Goal: Task Accomplishment & Management: Manage account settings

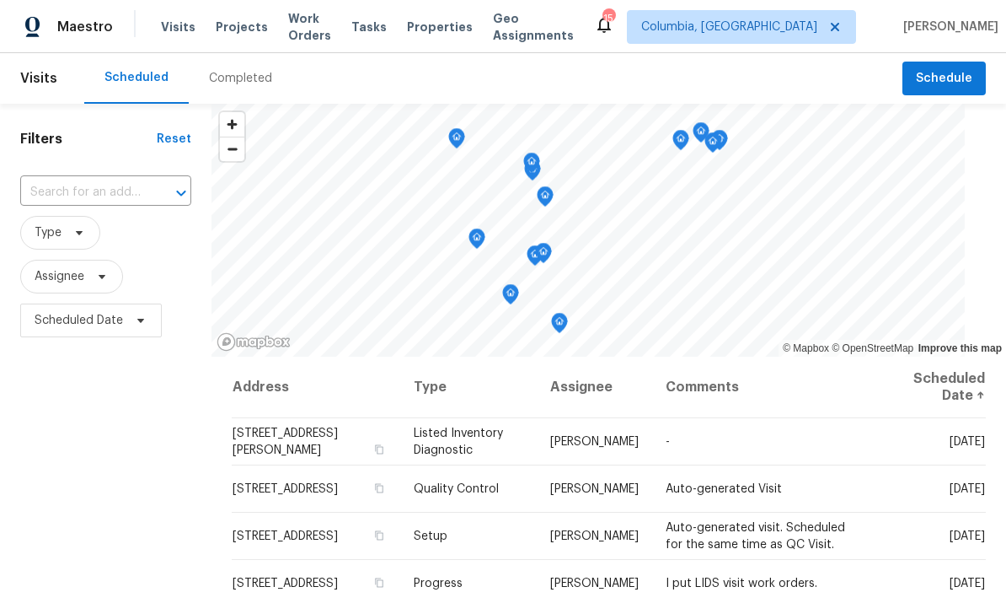
click at [161, 35] on span "Visits" at bounding box center [178, 27] width 35 height 17
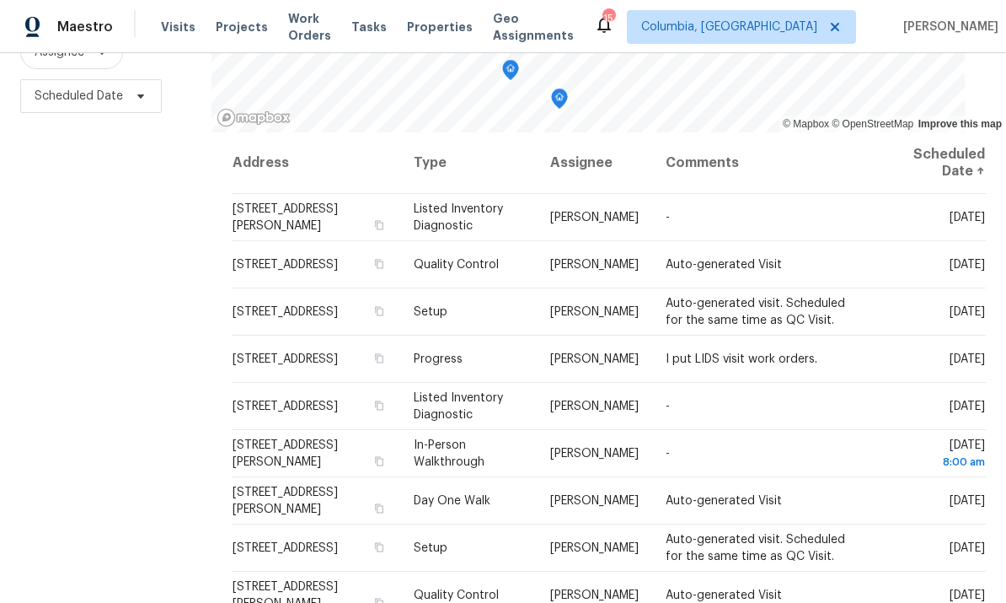
scroll to position [223, 0]
click at [0, 0] on icon at bounding box center [0, 0] width 0 height 0
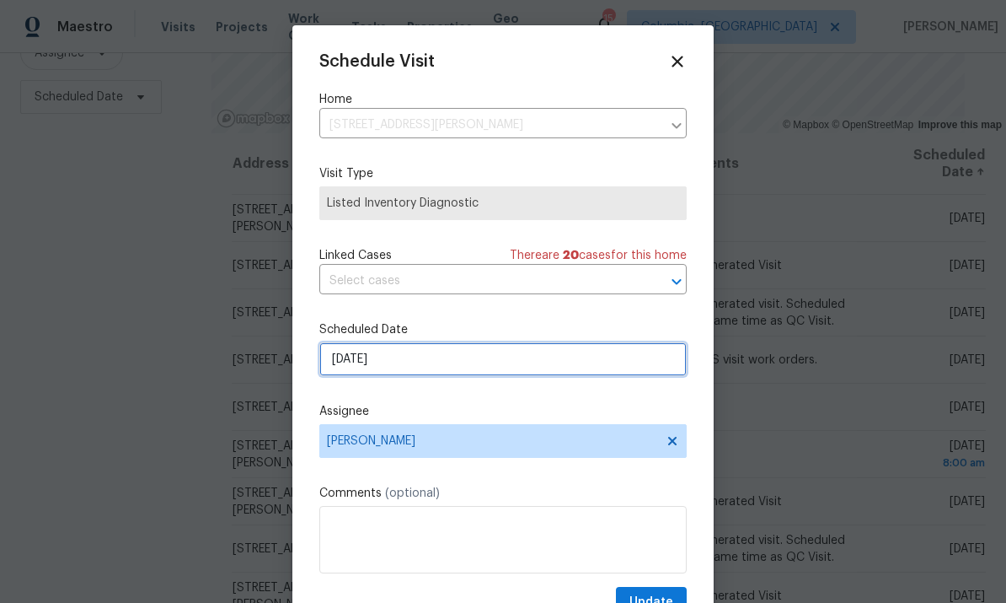
click at [566, 360] on input "[DATE]" at bounding box center [503, 359] width 368 height 34
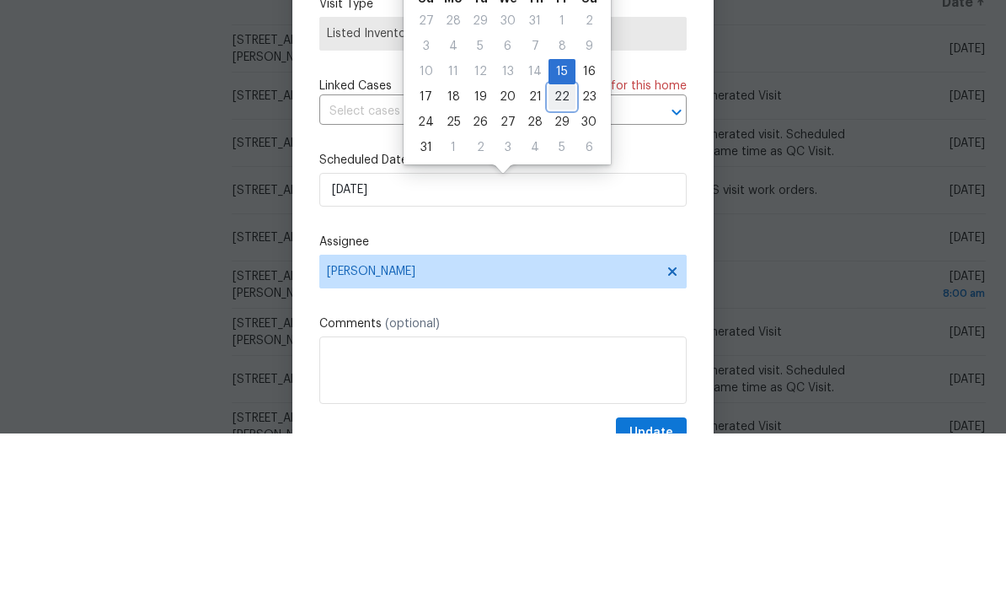
click at [556, 255] on div "22" at bounding box center [562, 267] width 27 height 24
type input "8/22/2025"
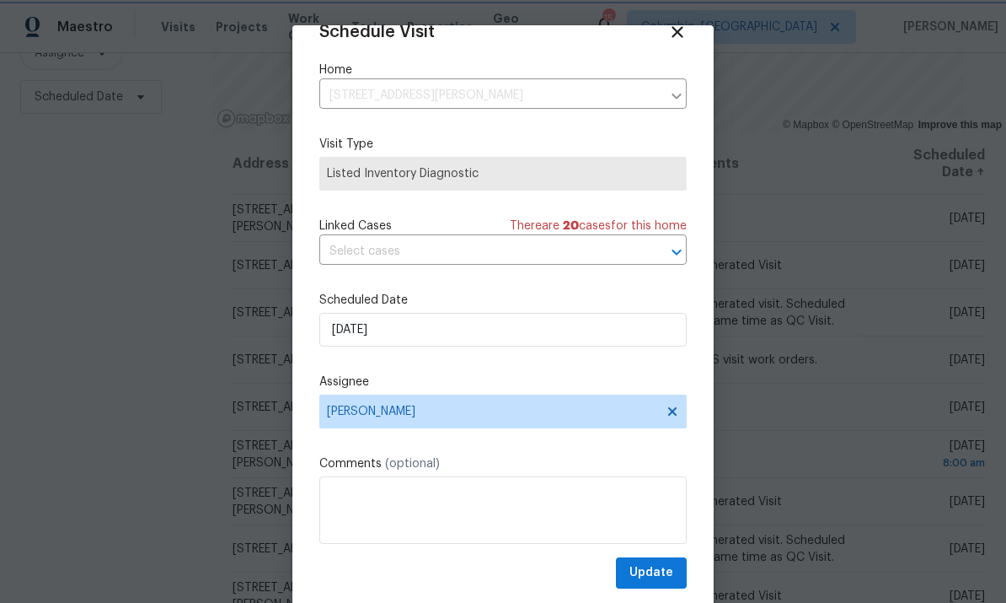
scroll to position [33, 0]
click at [659, 575] on span "Update" at bounding box center [652, 572] width 44 height 21
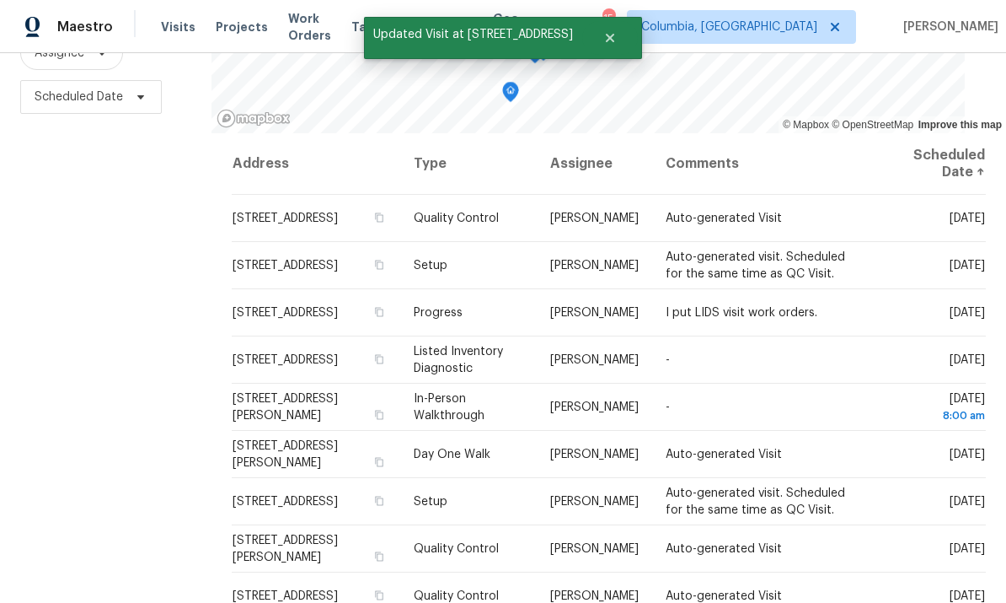
click at [0, 0] on icon at bounding box center [0, 0] width 0 height 0
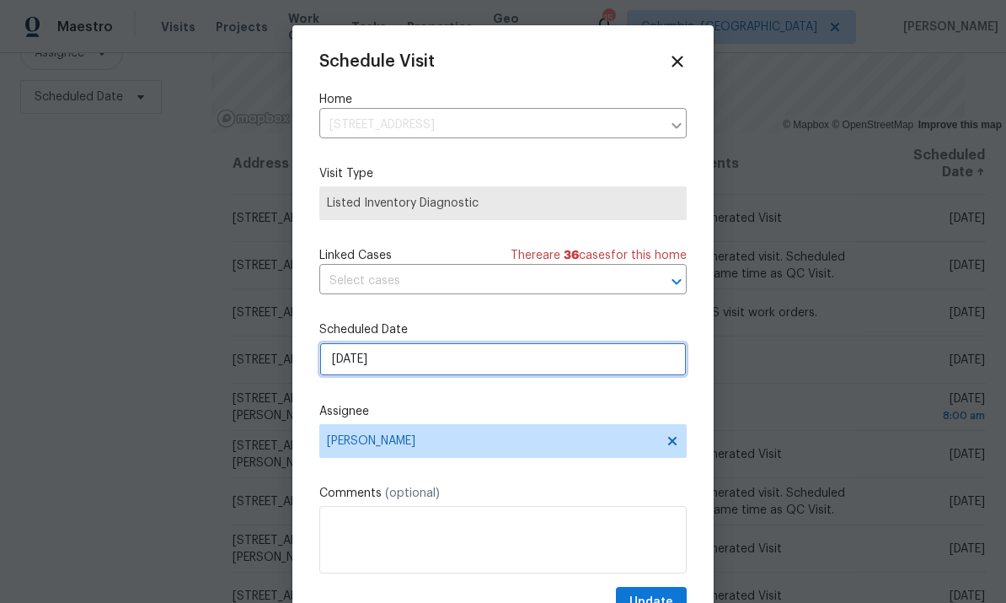
click at [582, 362] on input "[DATE]" at bounding box center [503, 359] width 368 height 34
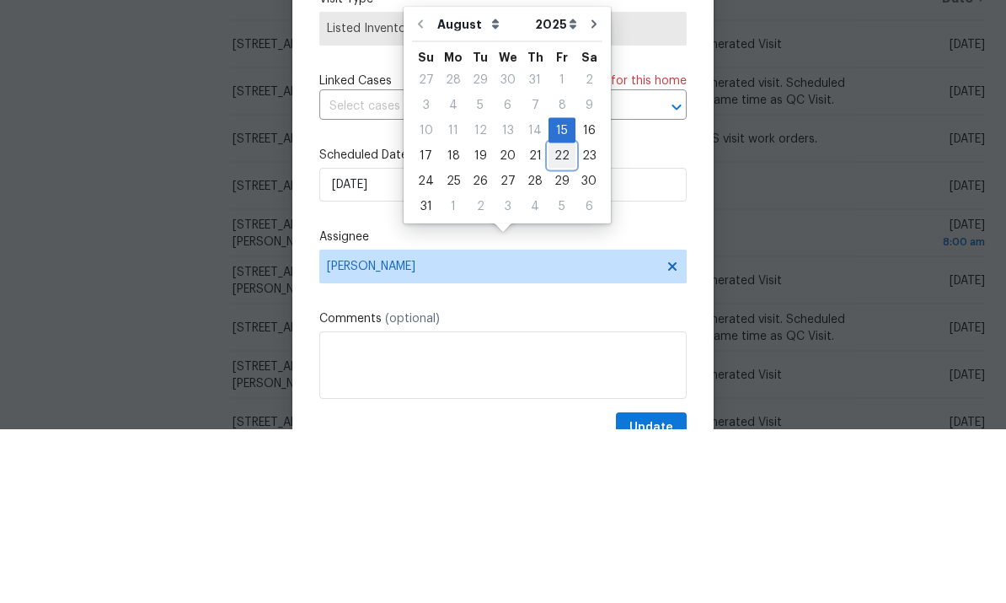
click at [559, 318] on div "22" at bounding box center [562, 330] width 27 height 24
type input "8/22/2025"
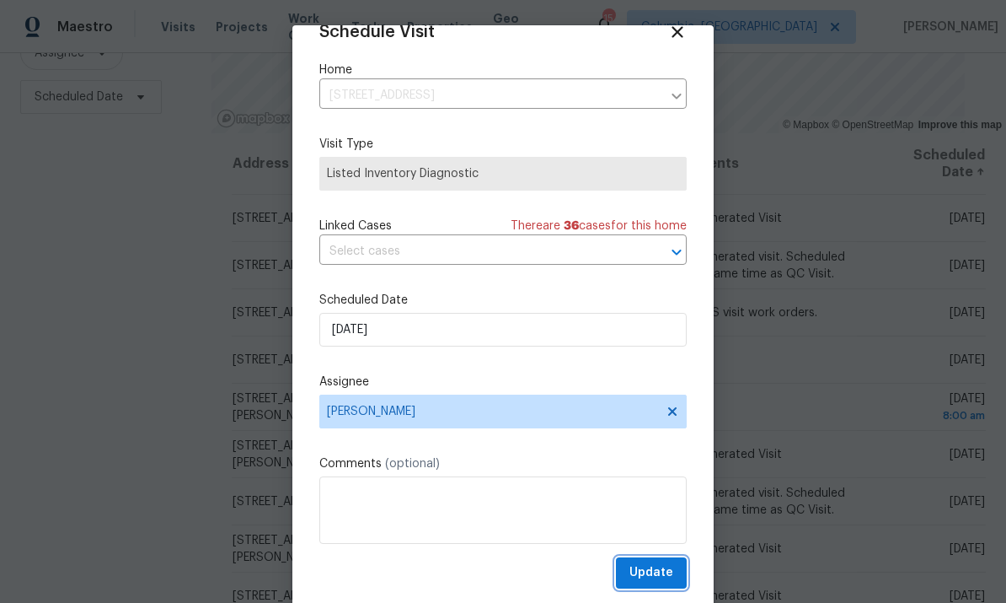
click at [669, 575] on span "Update" at bounding box center [652, 572] width 44 height 21
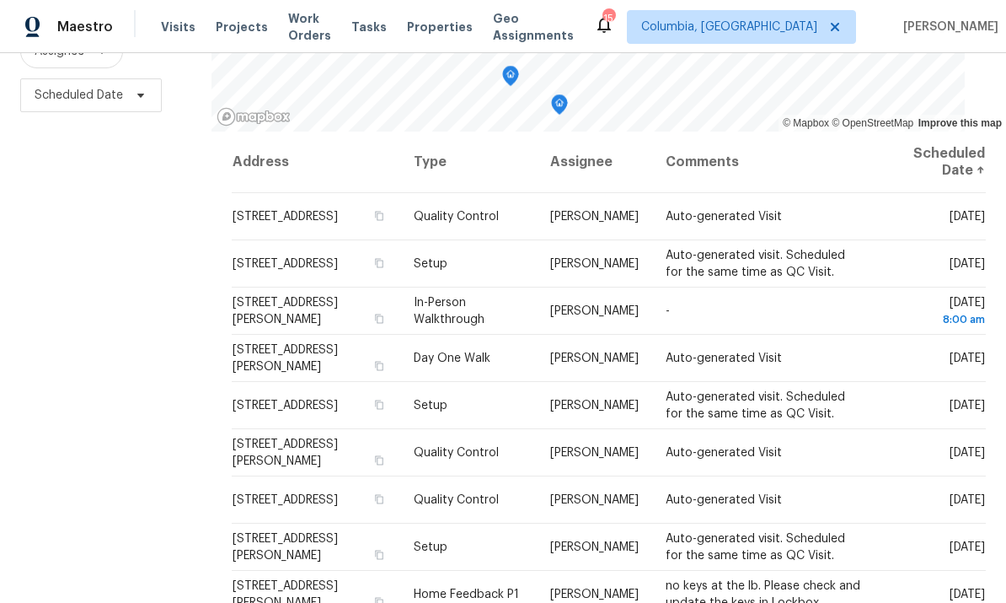
scroll to position [223, 0]
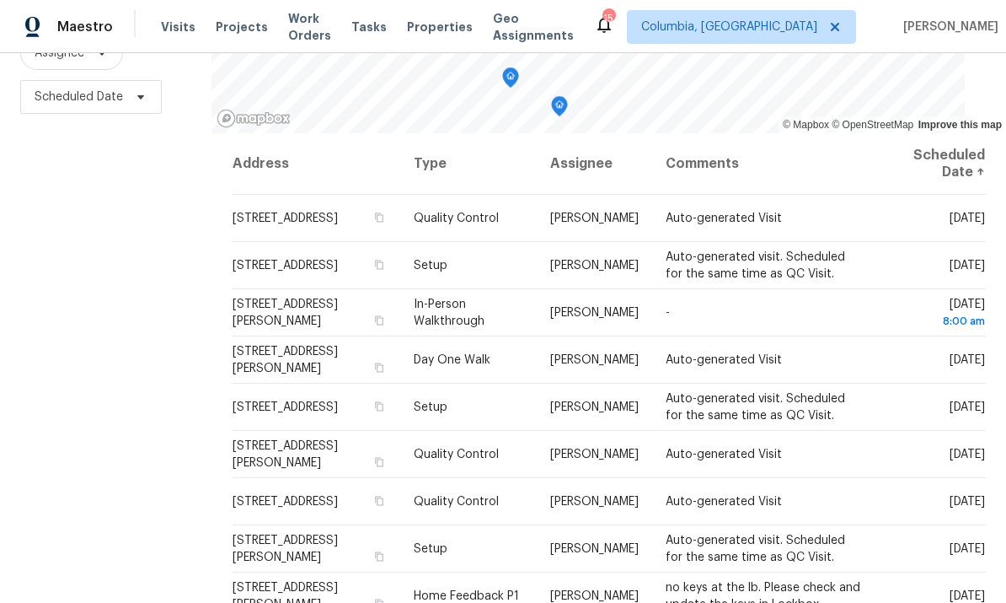
click at [0, 0] on span at bounding box center [0, 0] width 0 height 0
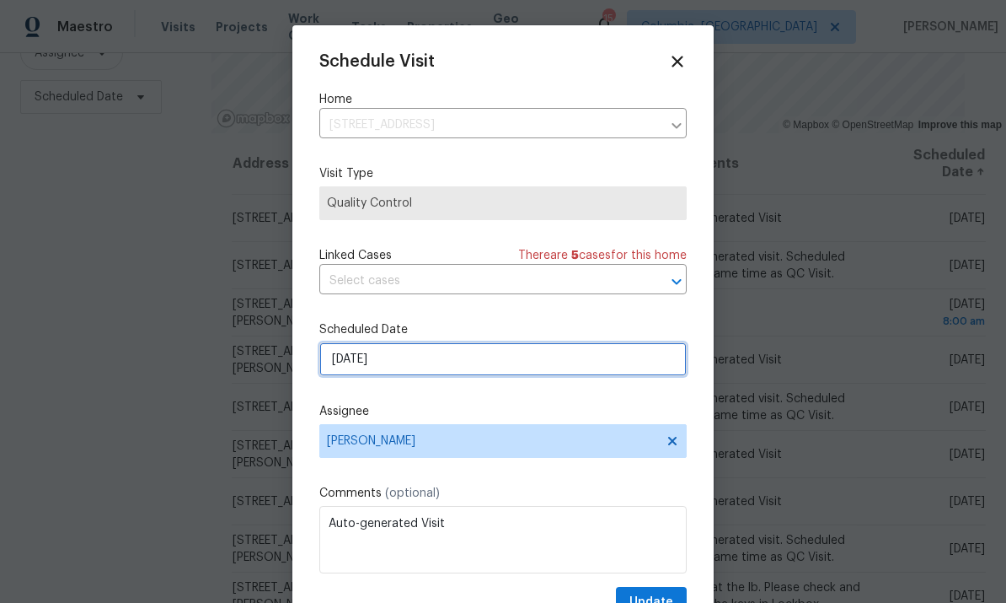
click at [494, 363] on input "[DATE]" at bounding box center [503, 359] width 368 height 34
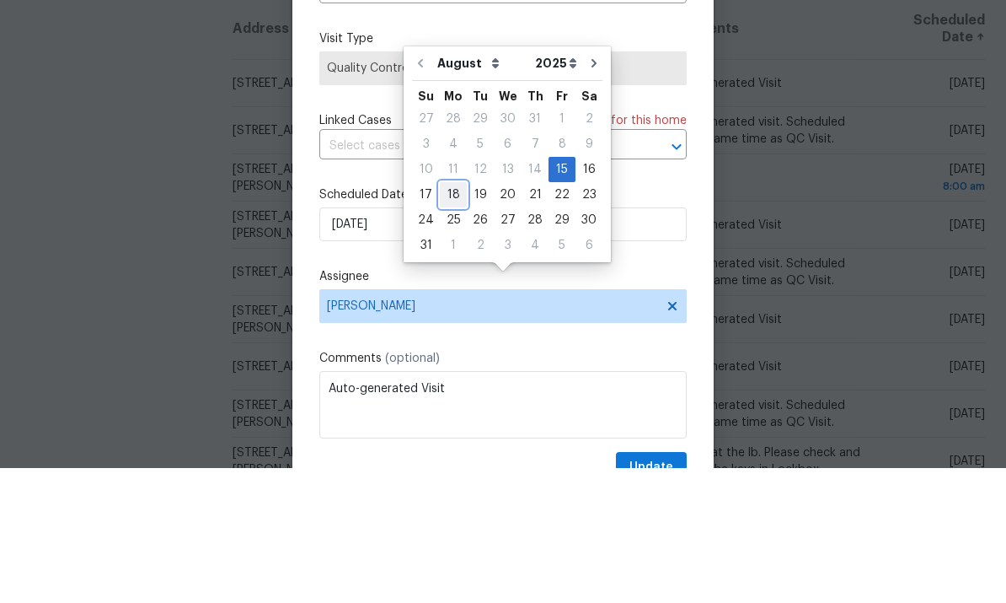
click at [447, 318] on div "18" at bounding box center [453, 330] width 27 height 24
type input "8/18/2025"
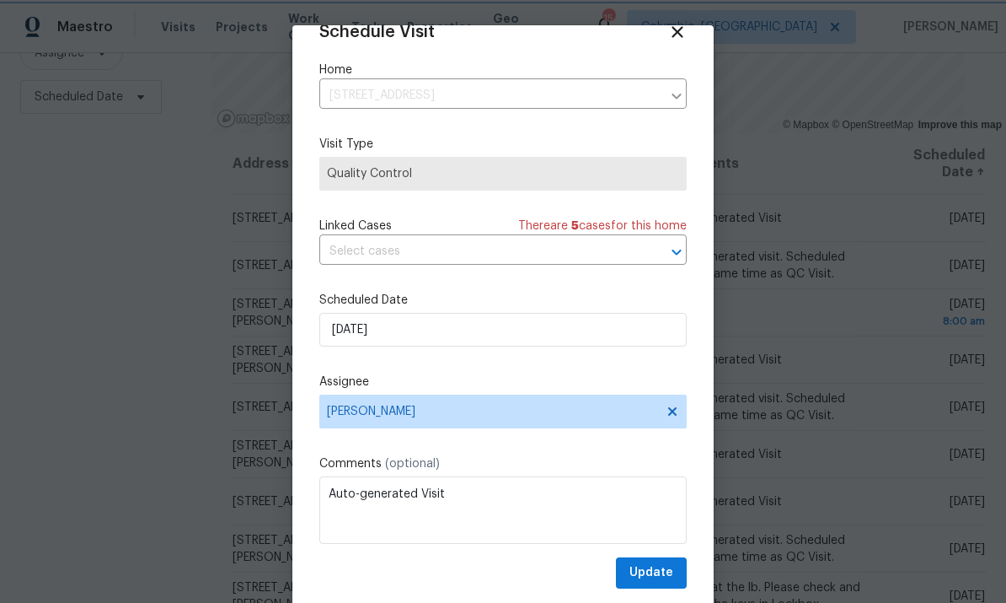
scroll to position [33, 0]
click at [652, 574] on span "Update" at bounding box center [652, 572] width 44 height 21
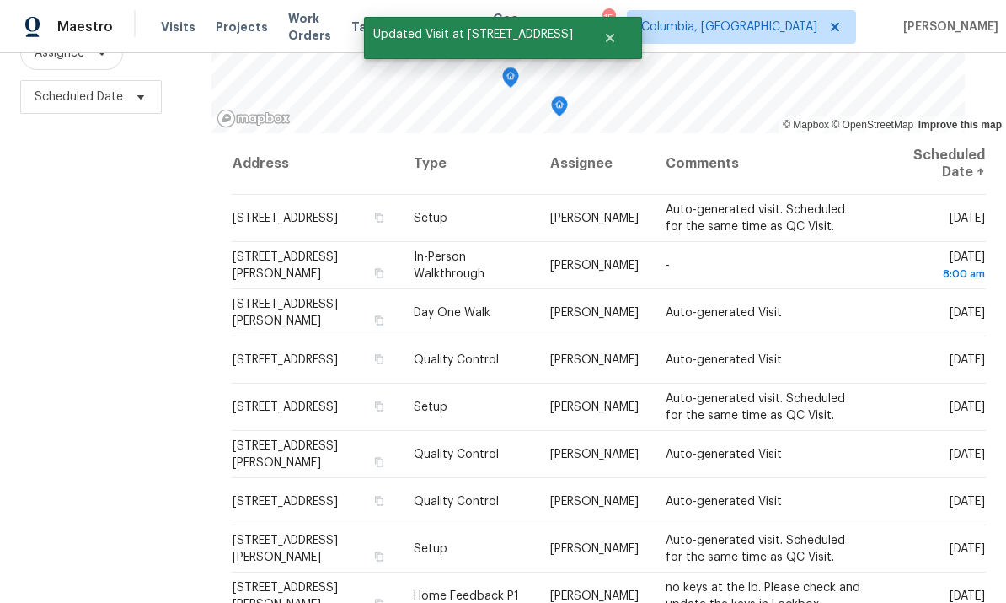
click at [0, 0] on icon at bounding box center [0, 0] width 0 height 0
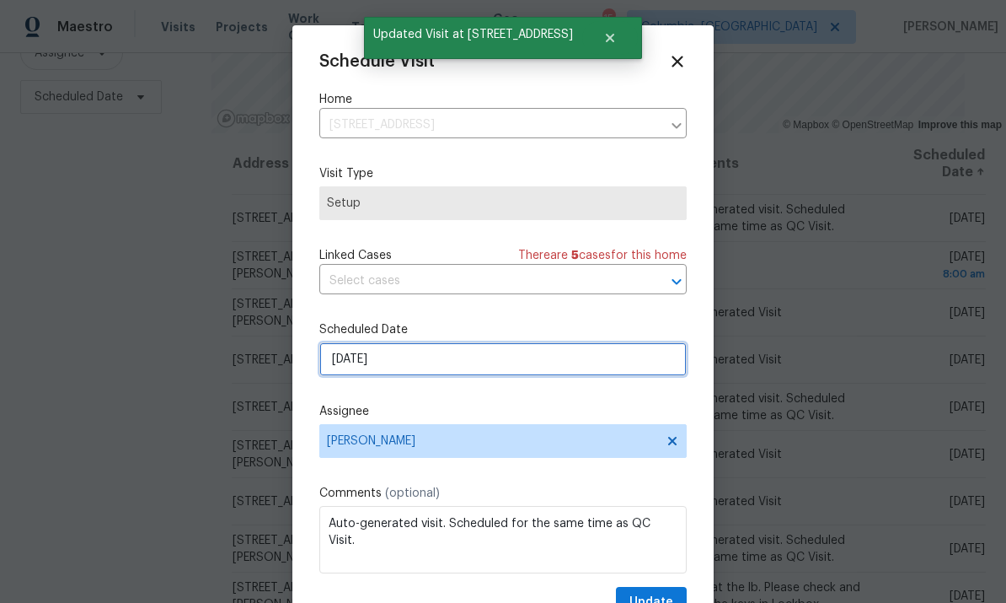
click at [458, 360] on input "[DATE]" at bounding box center [503, 359] width 368 height 34
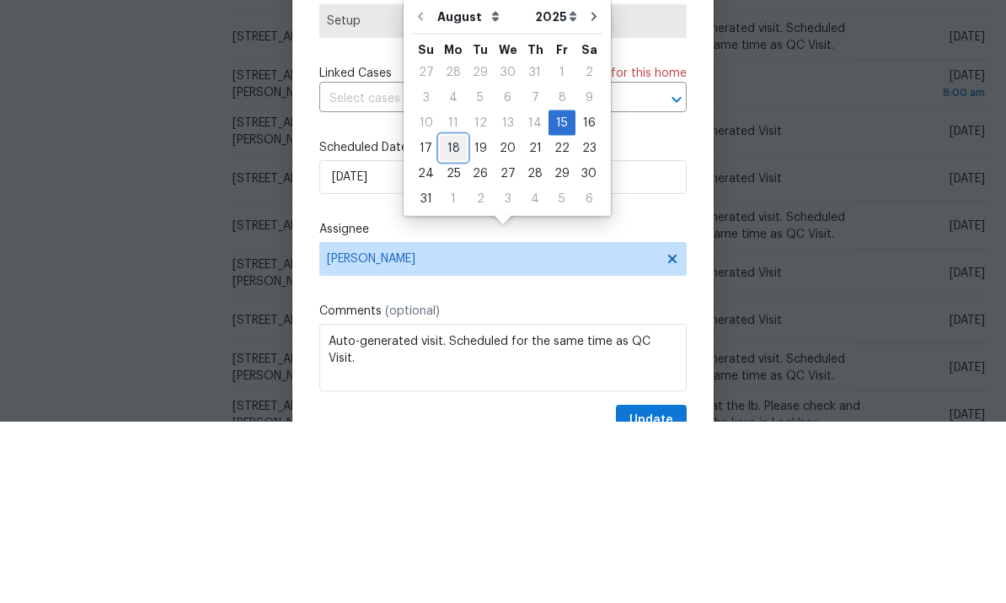
click at [457, 318] on div "18" at bounding box center [453, 330] width 27 height 24
type input "8/18/2025"
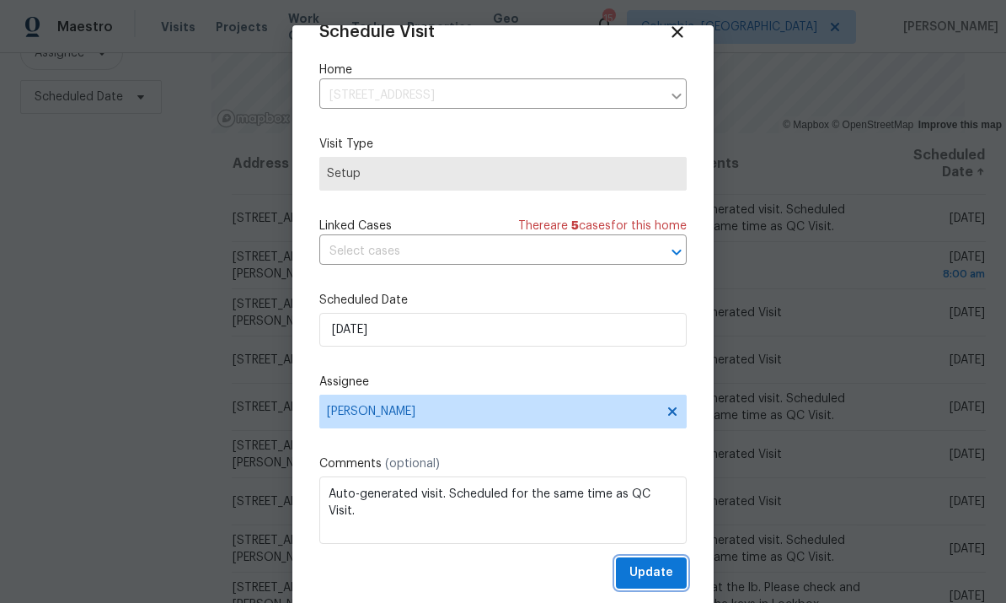
click at [663, 579] on span "Update" at bounding box center [652, 572] width 44 height 21
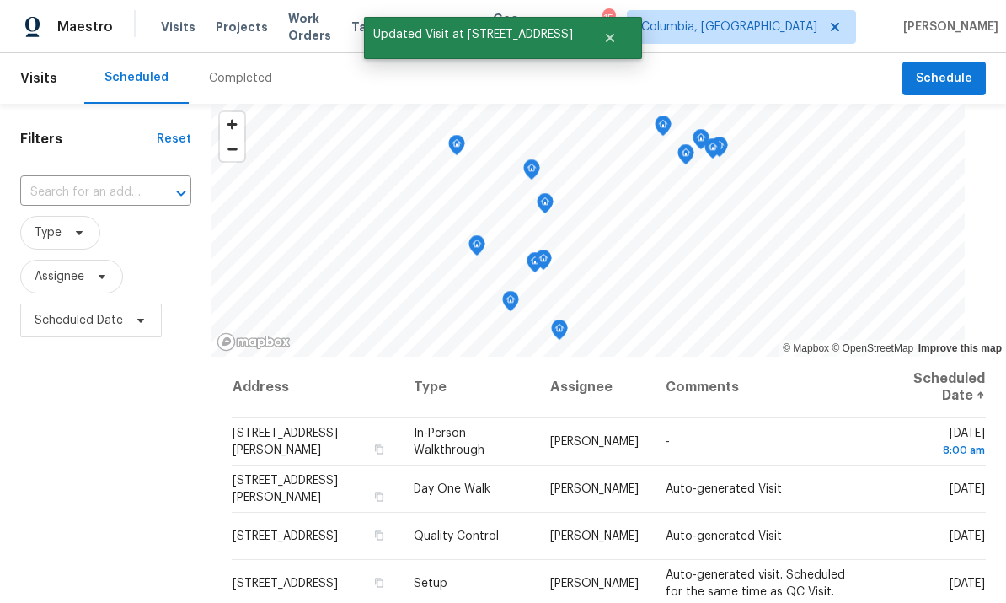
scroll to position [0, 0]
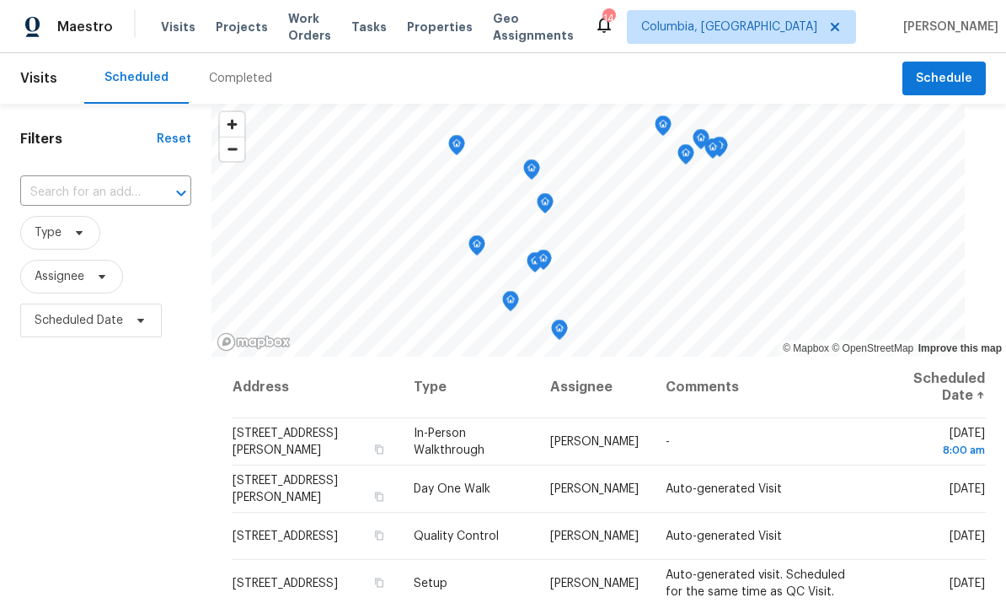
click at [452, 26] on span "Properties" at bounding box center [440, 27] width 66 height 17
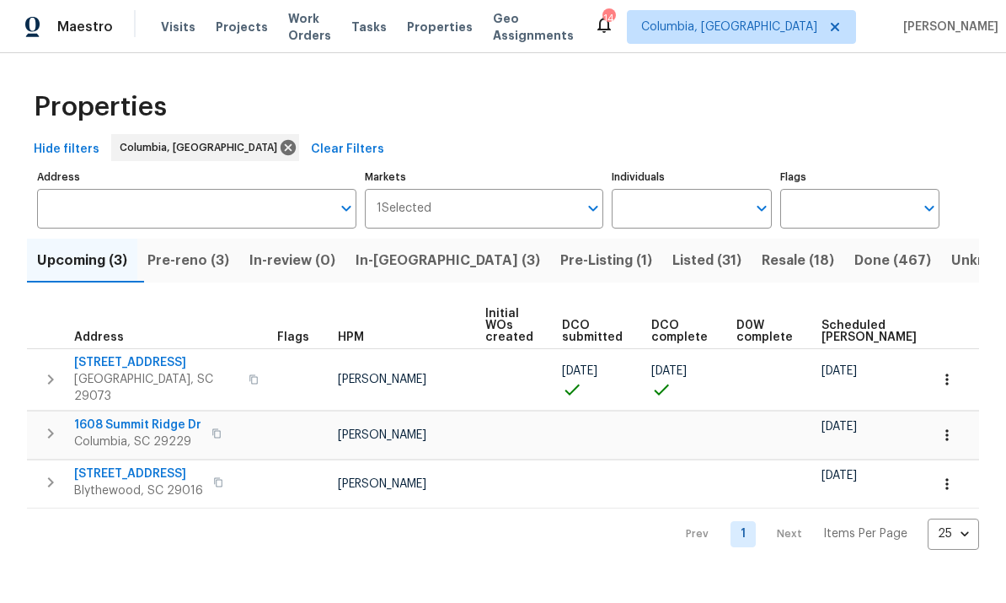
click at [219, 267] on span "Pre-reno (3)" at bounding box center [189, 261] width 82 height 24
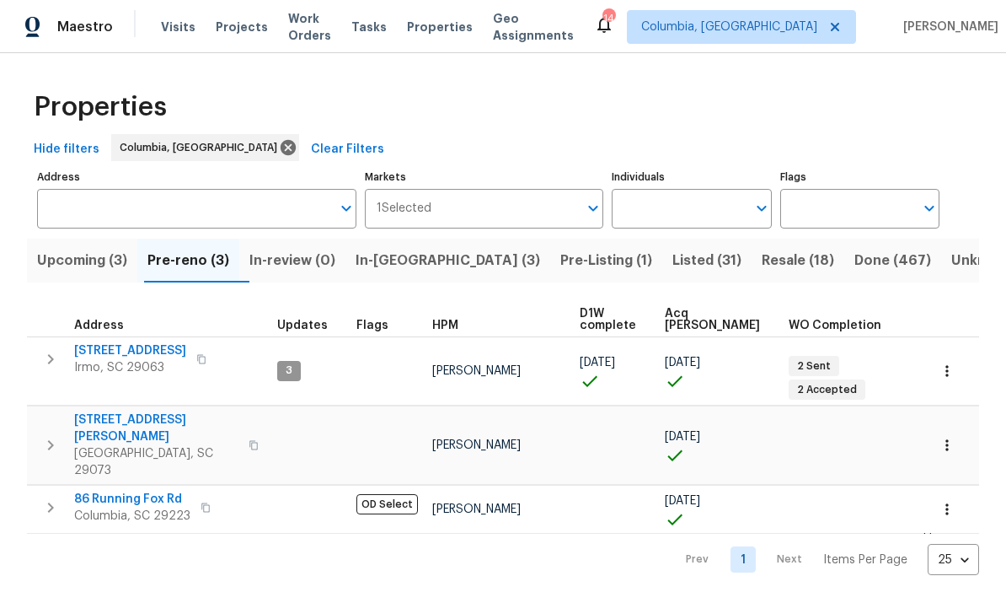
click at [70, 256] on span "Upcoming (3)" at bounding box center [82, 261] width 90 height 24
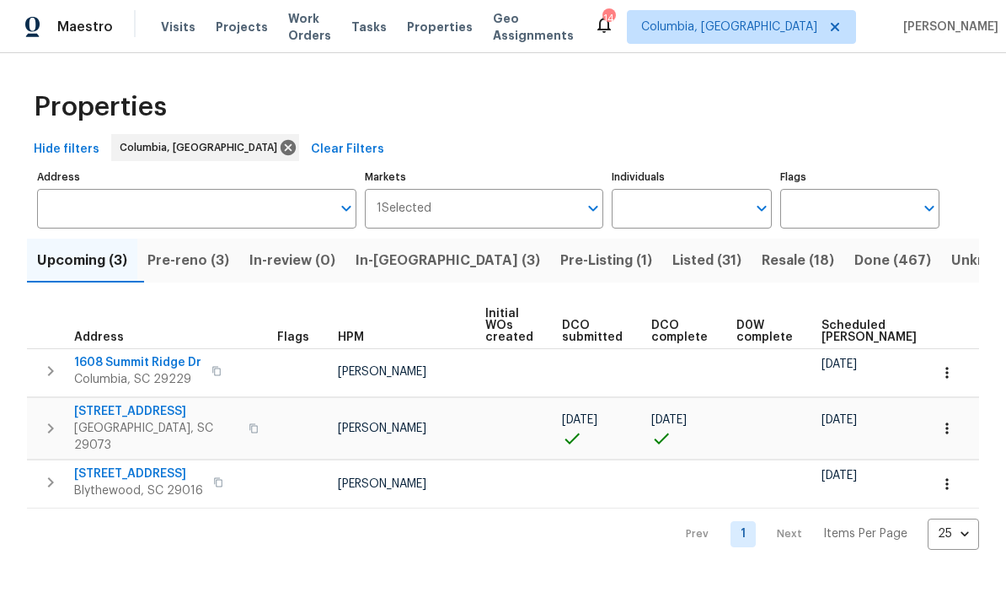
click at [318, 264] on span "In-review (0)" at bounding box center [293, 261] width 86 height 24
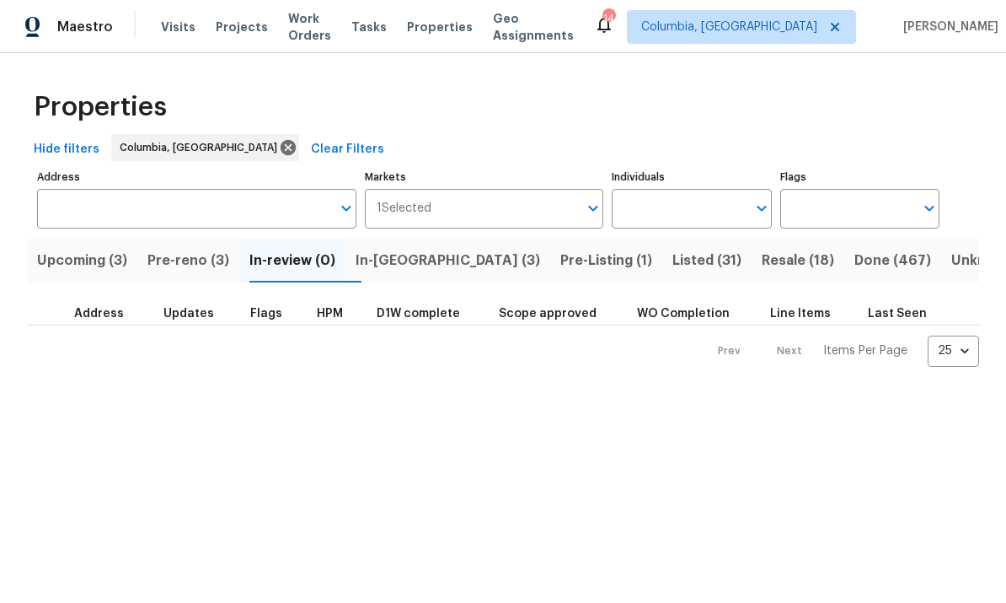
click at [425, 260] on span "In-reno (3)" at bounding box center [448, 261] width 185 height 24
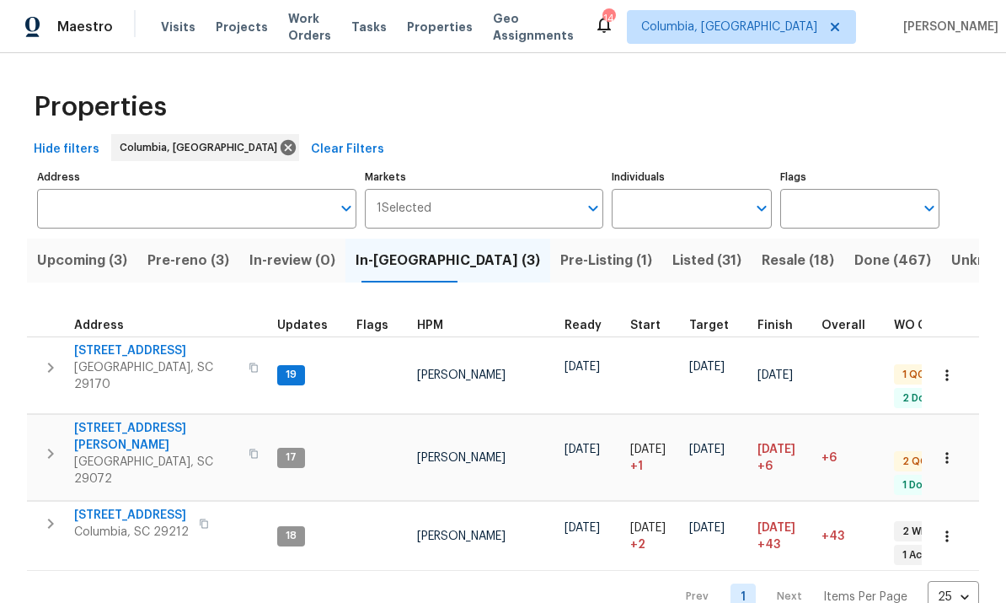
click at [151, 346] on span "179 Cherry Grove Dr" at bounding box center [156, 350] width 164 height 17
click at [119, 453] on span "Lexington, SC 29072" at bounding box center [156, 470] width 164 height 34
click at [143, 507] on span "217 Woodwinds Dr" at bounding box center [131, 515] width 115 height 17
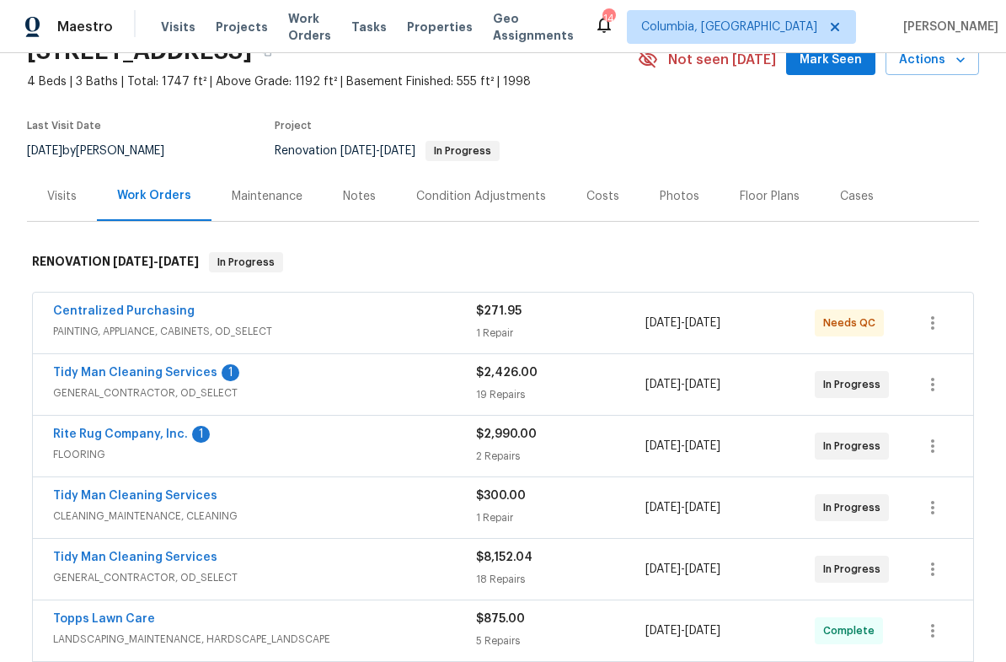
scroll to position [121, 0]
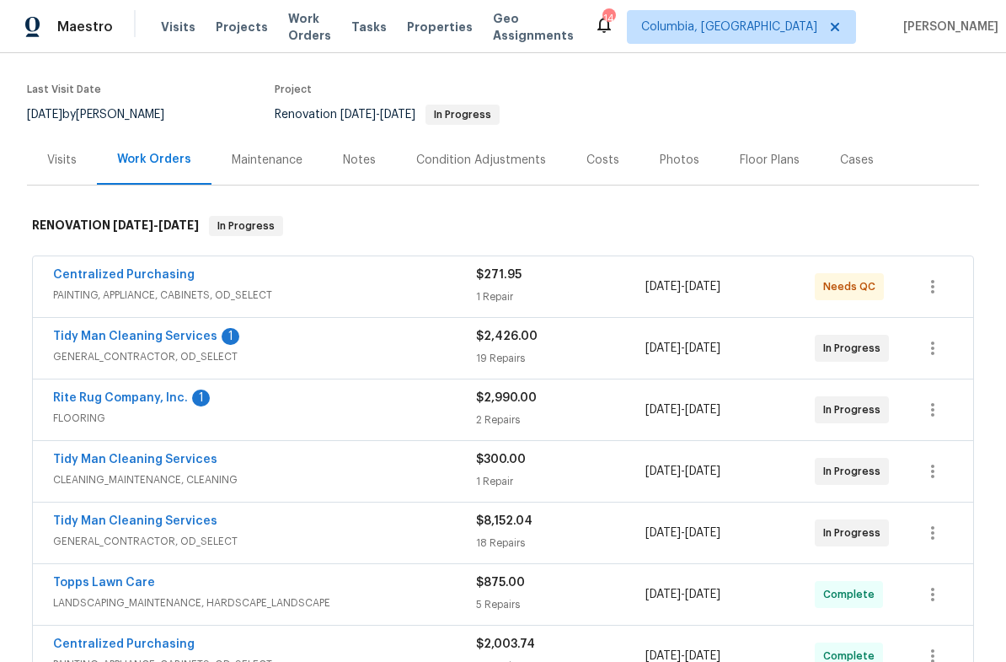
click at [94, 399] on link "Rite Rug Company, Inc." at bounding box center [120, 398] width 135 height 12
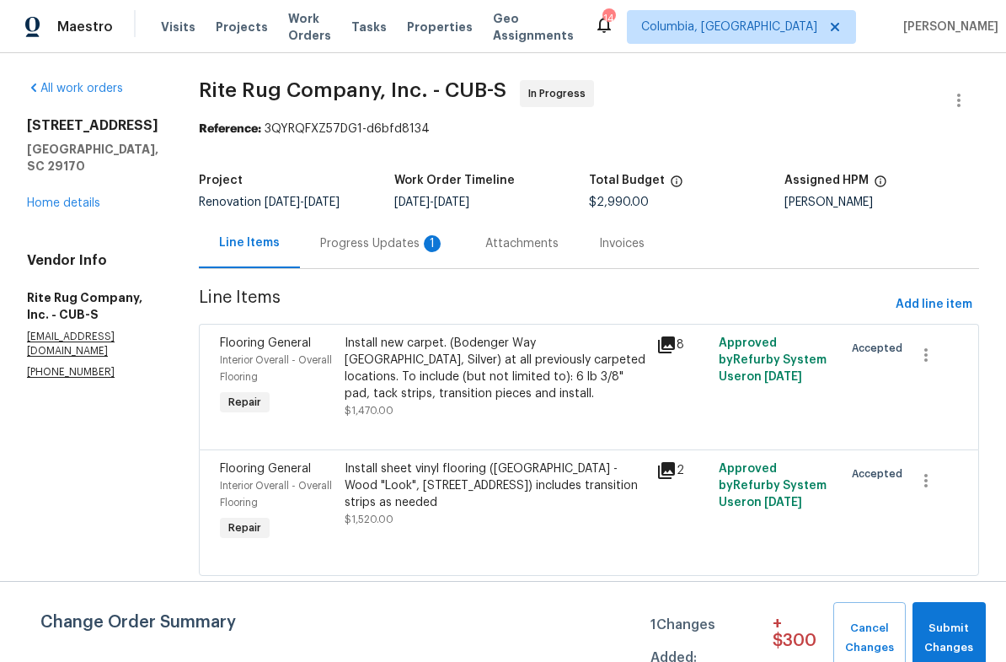
click at [378, 240] on div "Progress Updates 1" at bounding box center [382, 243] width 125 height 17
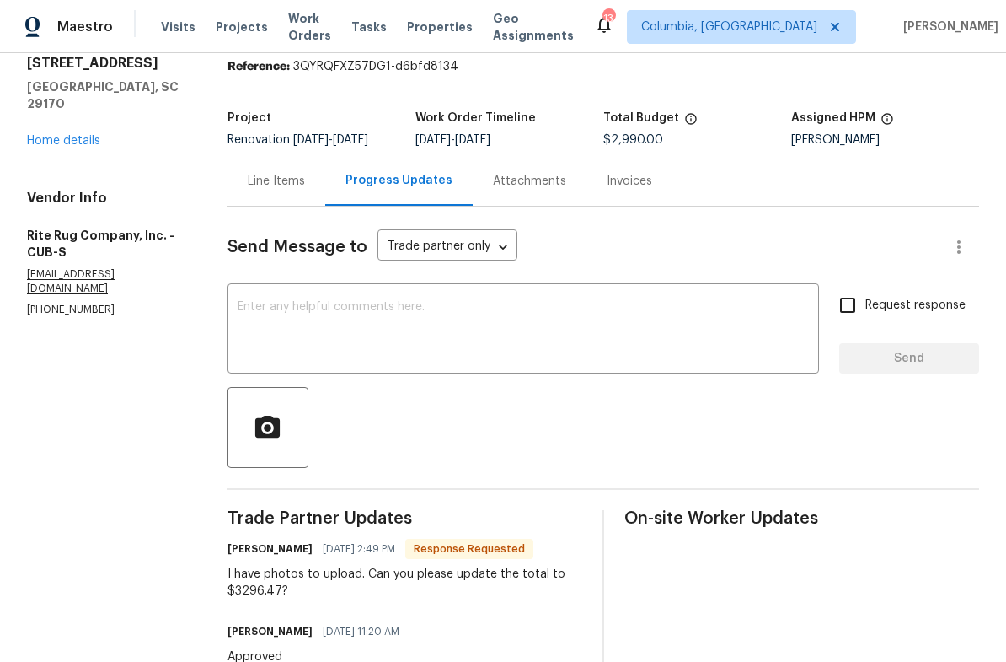
scroll to position [65, 0]
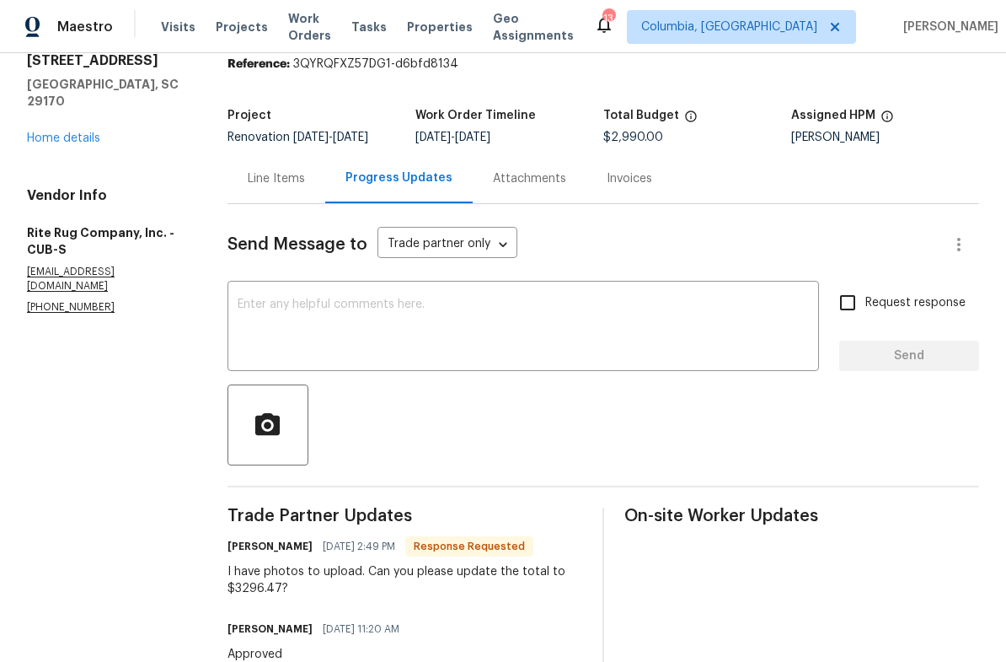
click at [274, 188] on div "Line Items" at bounding box center [277, 178] width 98 height 50
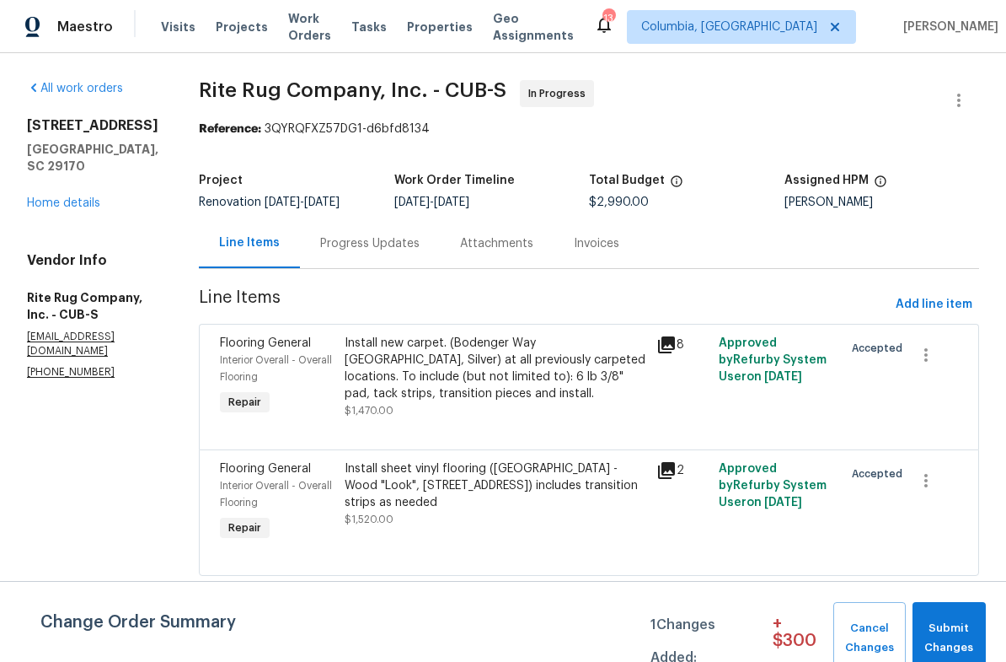
click at [491, 378] on div "Install new carpet. (Bodenger Way 945 Winter Ash, Silver) at all previously car…" at bounding box center [496, 368] width 302 height 67
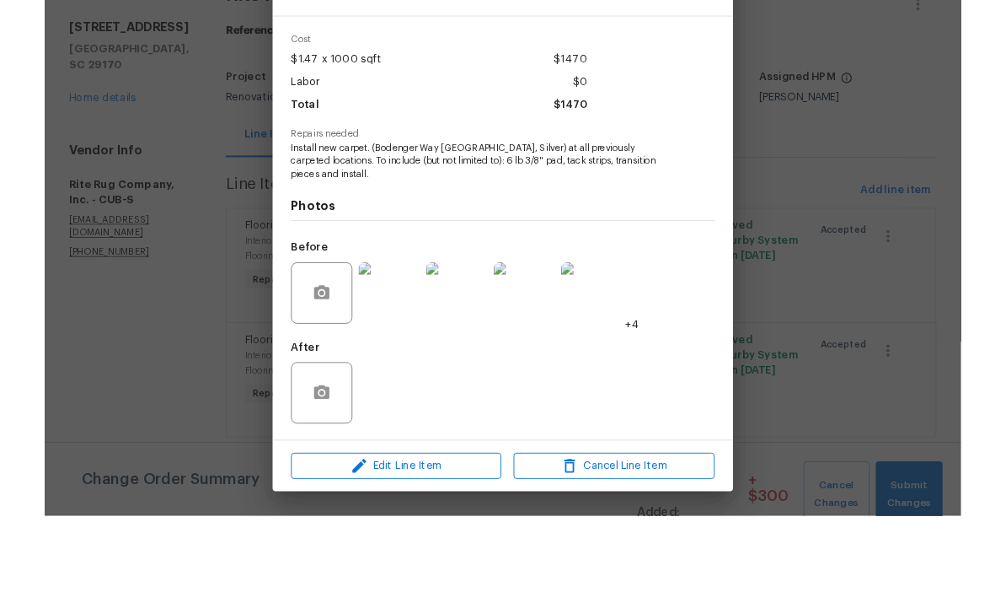
scroll to position [62, 0]
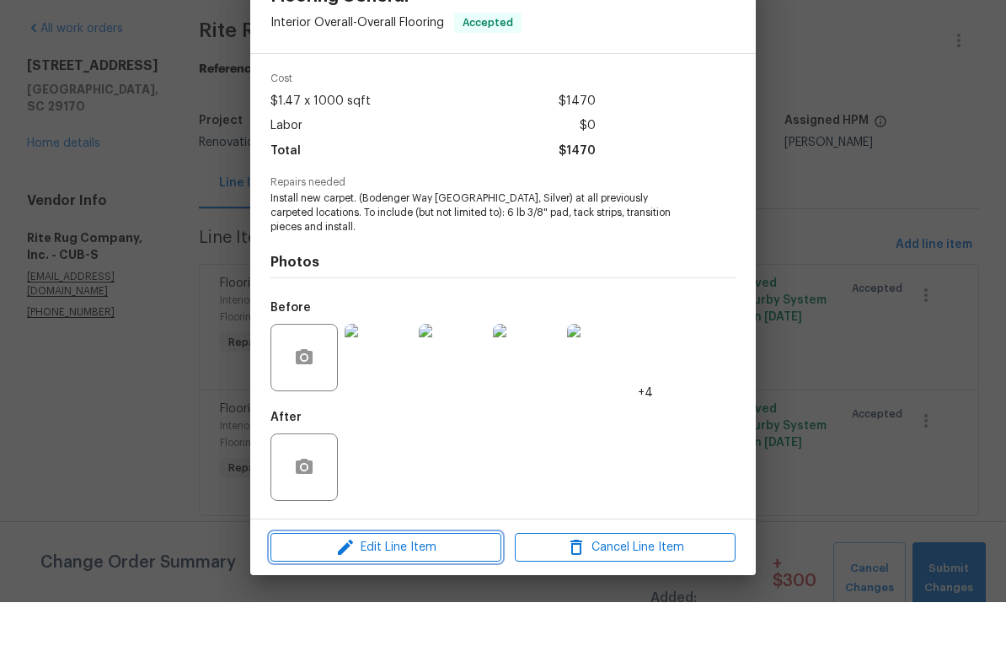
click at [409, 597] on span "Edit Line Item" at bounding box center [386, 607] width 221 height 21
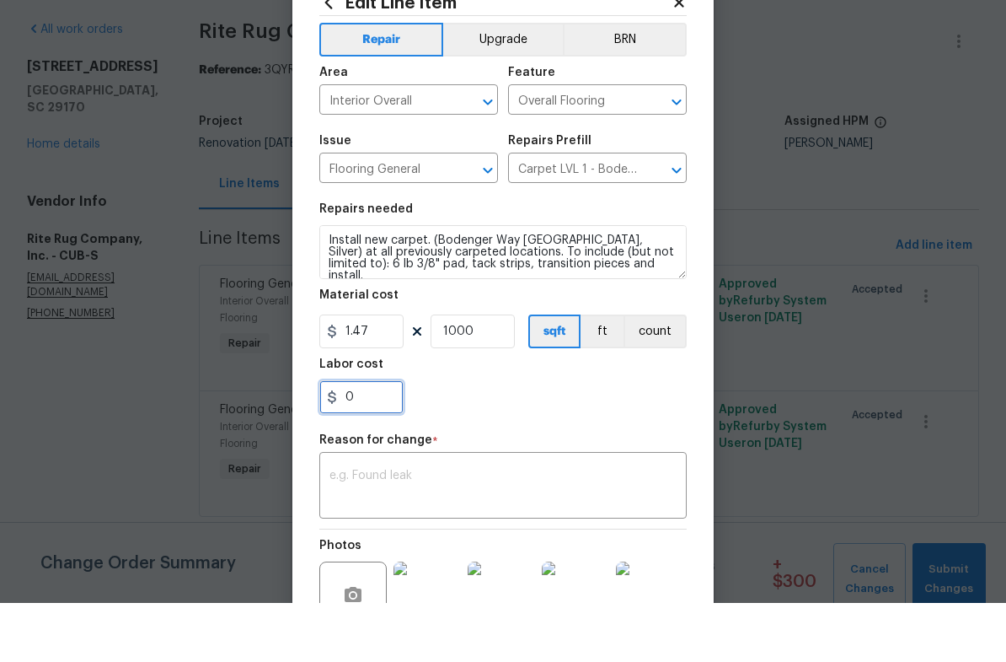
click at [382, 439] on input "0" at bounding box center [361, 456] width 84 height 34
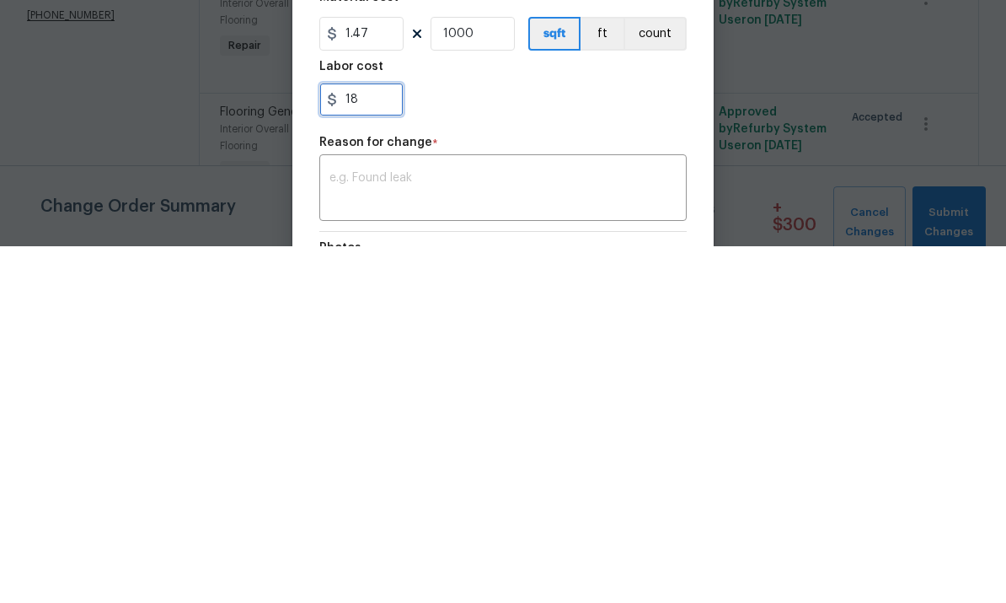
scroll to position [119, 0]
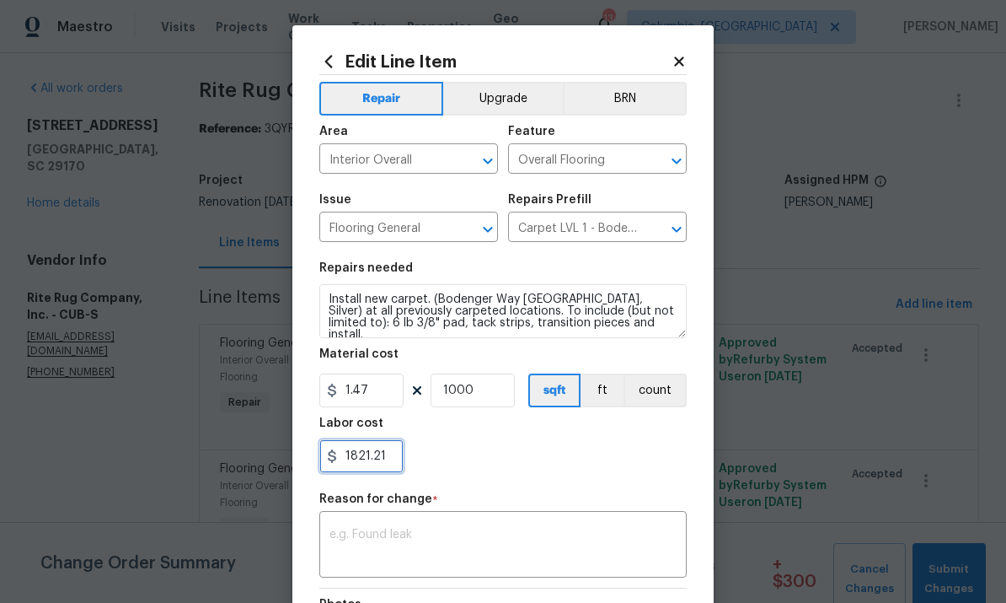
type input "1821.21"
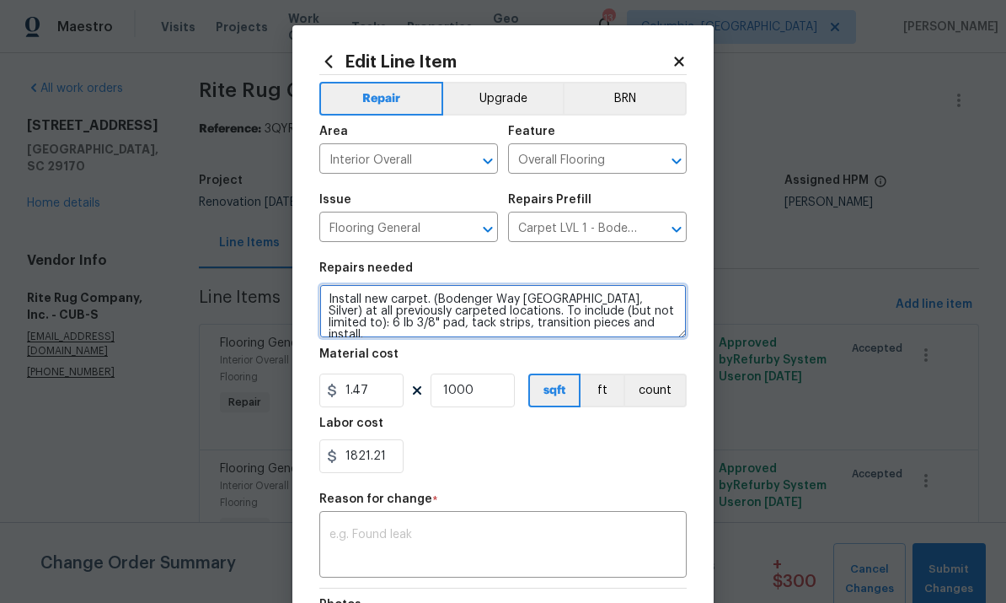
click at [396, 289] on textarea "Install new carpet. (Bodenger Way 945 Winter Ash, Silver) at all previously car…" at bounding box center [503, 311] width 368 height 54
click at [373, 299] on textarea "stall new carpet. (Bodenger Way 945 Winter Ash, Silver) at all previously carpe…" at bounding box center [503, 311] width 368 height 54
click at [354, 309] on textarea "stall carpet. (Bodenger Way 945 Winter Ash, Silver) at all previously carpeted …" at bounding box center [503, 311] width 368 height 54
click at [365, 290] on textarea "stall carpet. (Bodenger Way 945 Winter Ash, Silver) at all previously carpeted …" at bounding box center [503, 311] width 368 height 54
click at [547, 338] on textarea "stall carpet. (Bodenger Way 945 Winter Ash, Silver) at all previously carpeted …" at bounding box center [503, 311] width 368 height 54
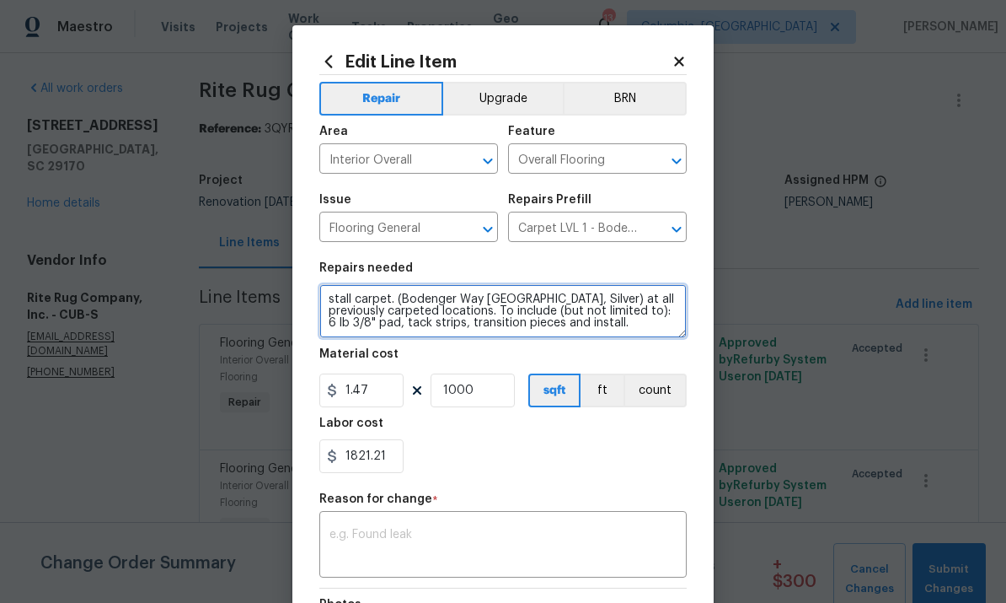
click at [371, 287] on textarea "stall carpet. (Bodenger Way 945 Winter Ash, Silver) at all previously carpeted …" at bounding box center [503, 311] width 368 height 54
click at [372, 294] on textarea "all carpet. (Bodenger Way 945 Winter Ash, Silver) at all previously carpeted lo…" at bounding box center [503, 311] width 368 height 54
type textarea "all carpet. (Bodenger Way 945 Winter Ash, Silver) at all previously carpeted lo…"
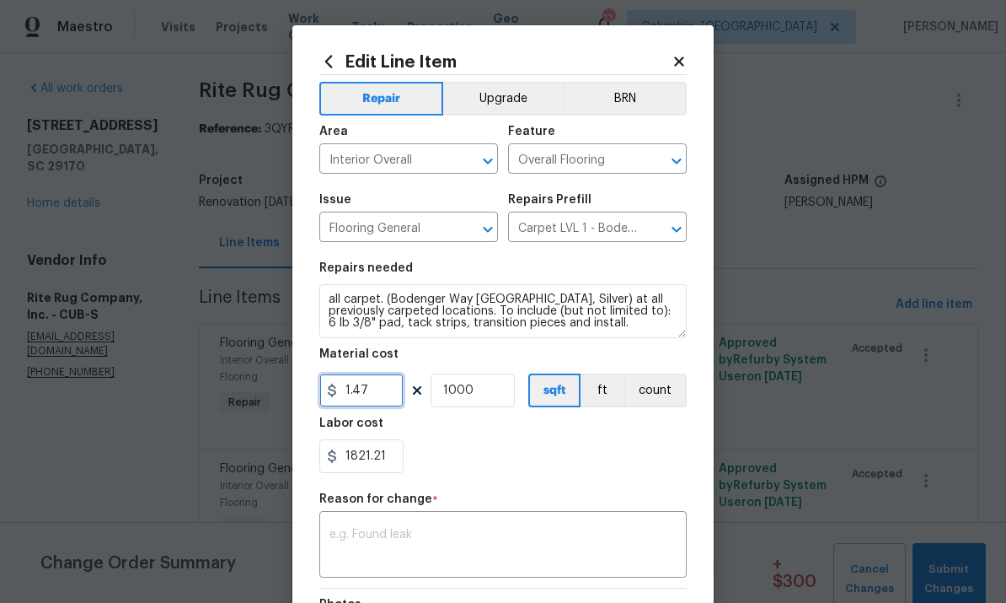
click at [382, 396] on input "1.47" at bounding box center [361, 390] width 84 height 34
type input "0"
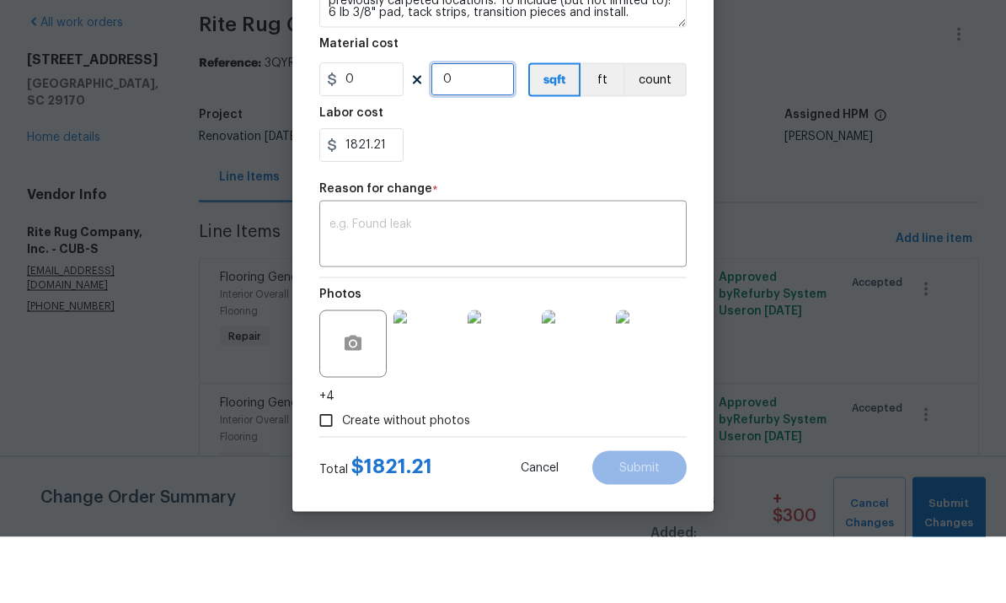
scroll to position [24, 0]
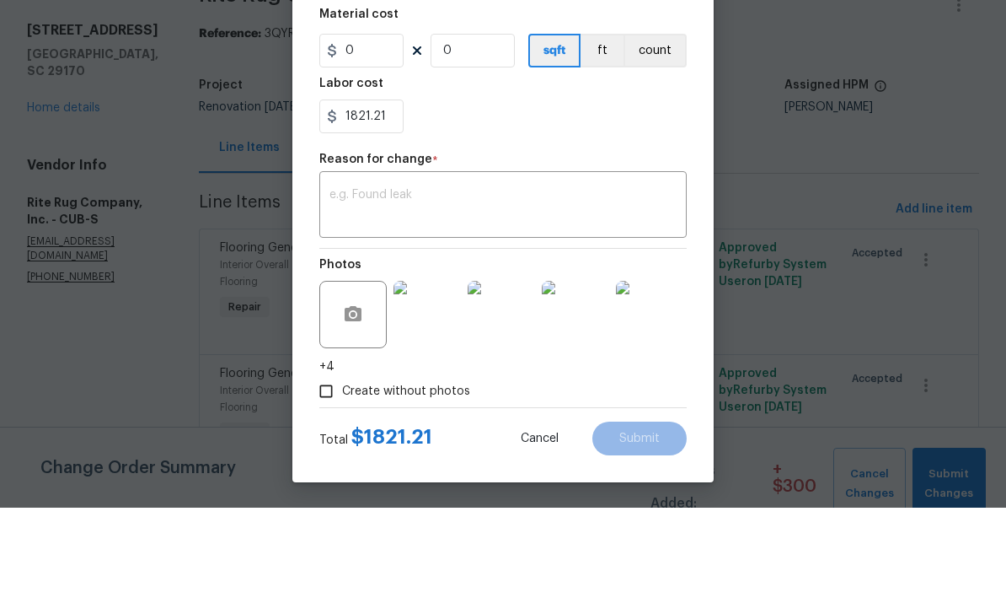
click at [551, 284] on textarea at bounding box center [503, 301] width 347 height 35
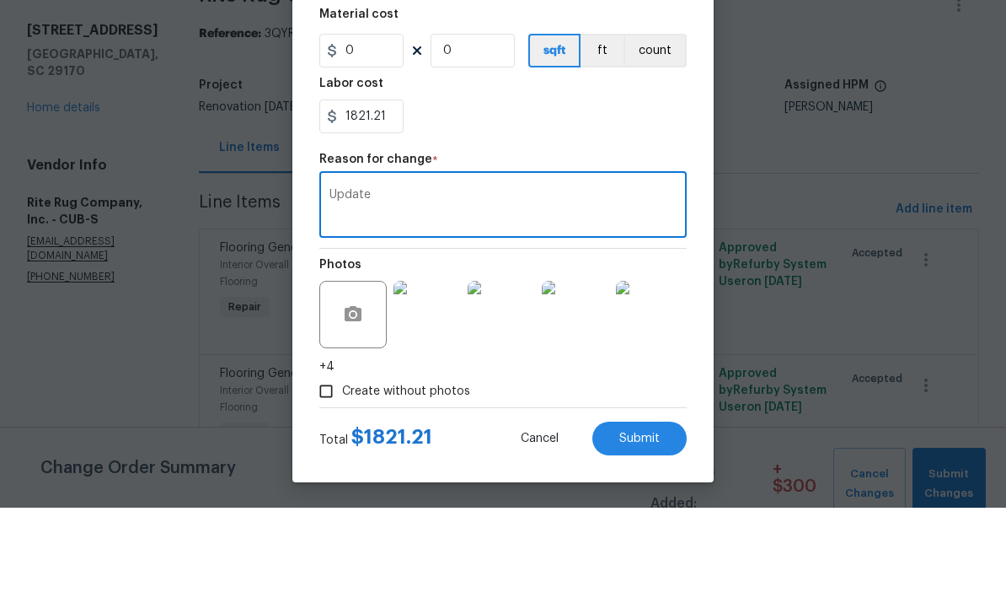
type textarea "Update"
click at [637, 528] on span "Submit" at bounding box center [640, 534] width 40 height 13
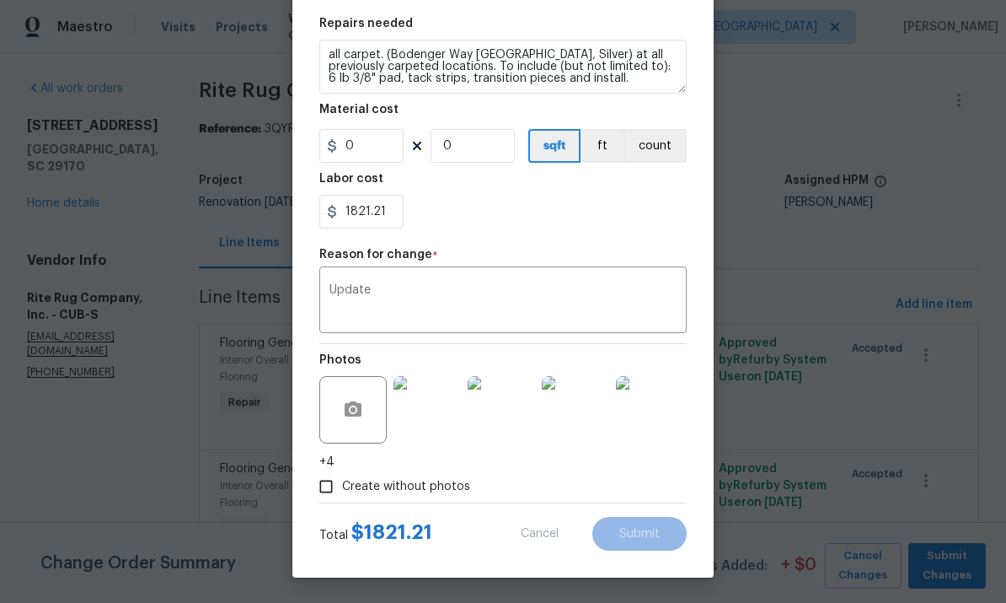
type textarea "Install new carpet. (Bodenger Way 945 Winter Ash, Silver) at all previously car…"
type input "1000"
type input "1.47"
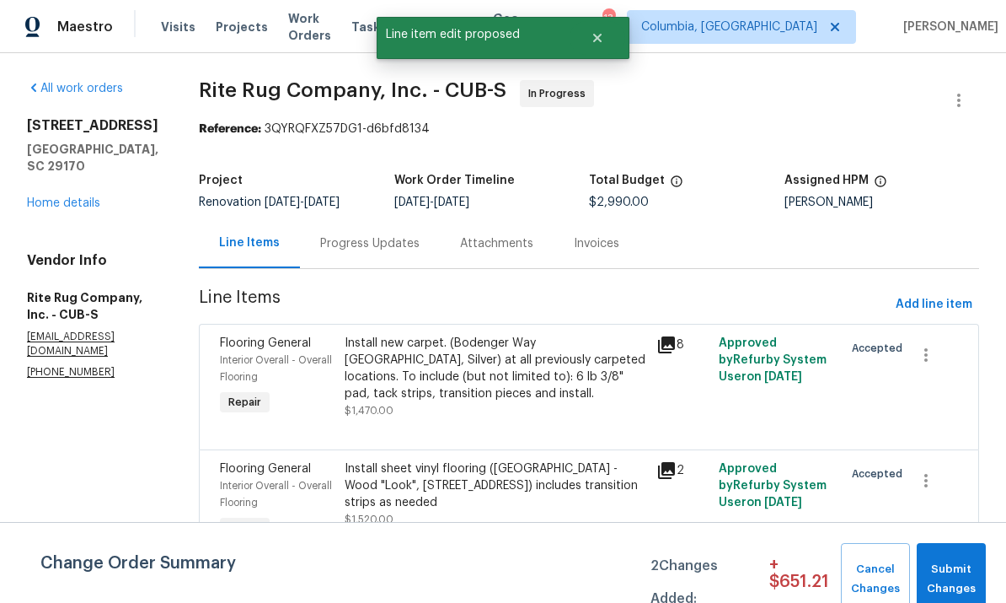
click at [985, 496] on div "All work orders 179 Cherry Grove Dr West Columbia, SC 29170 Home details Vendor…" at bounding box center [503, 338] width 1006 height 570
click at [961, 575] on span "Submit Changes" at bounding box center [952, 579] width 52 height 39
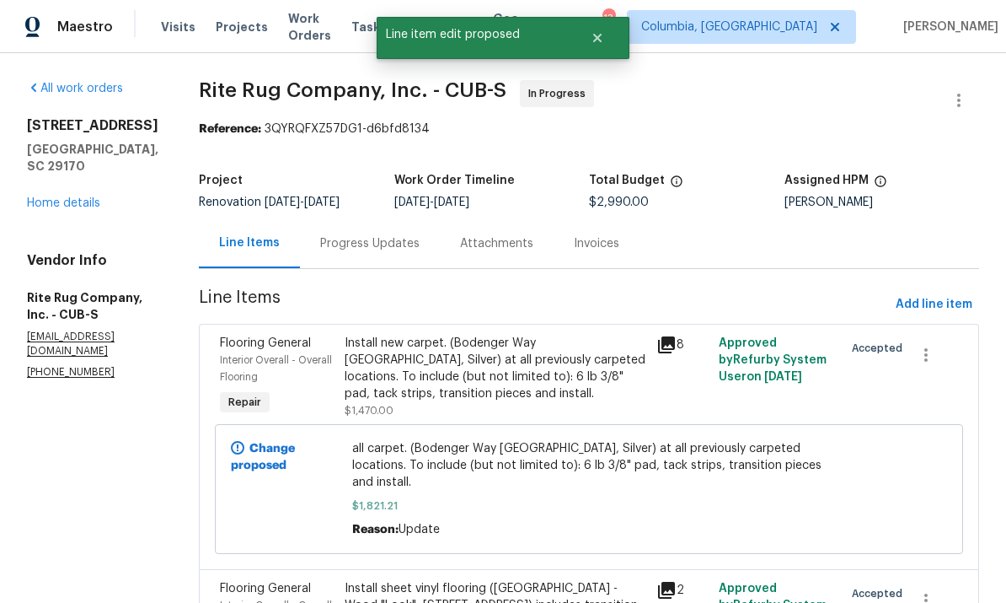
click at [360, 233] on div "Progress Updates" at bounding box center [370, 243] width 140 height 50
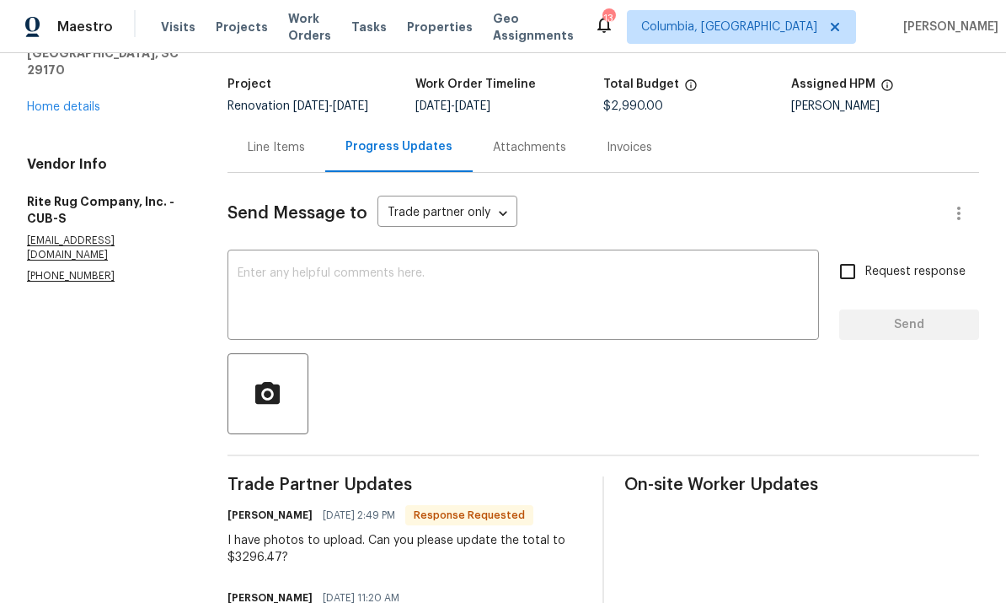
scroll to position [45, 0]
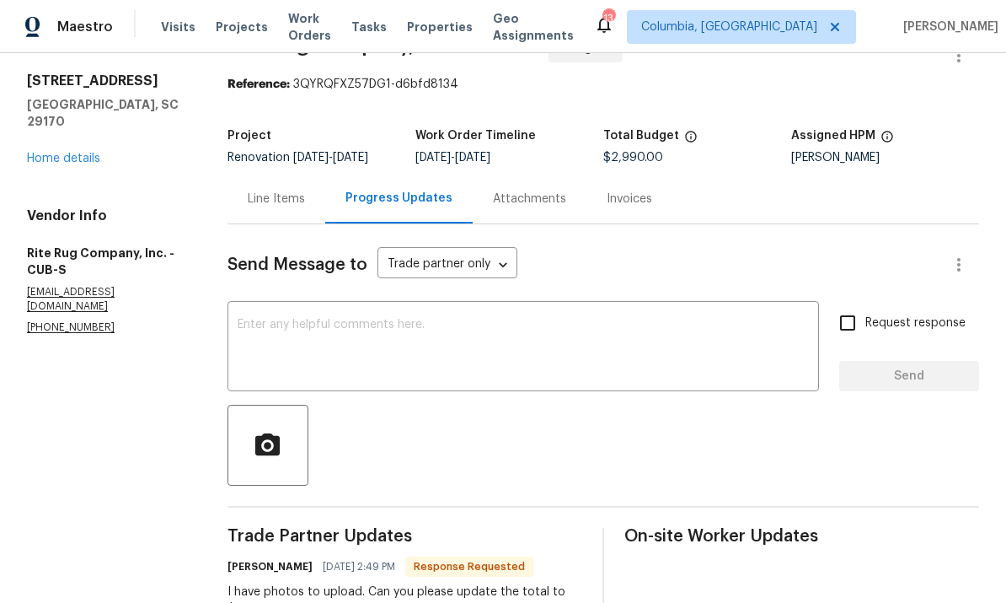
click at [290, 191] on div "Line Items" at bounding box center [276, 199] width 57 height 17
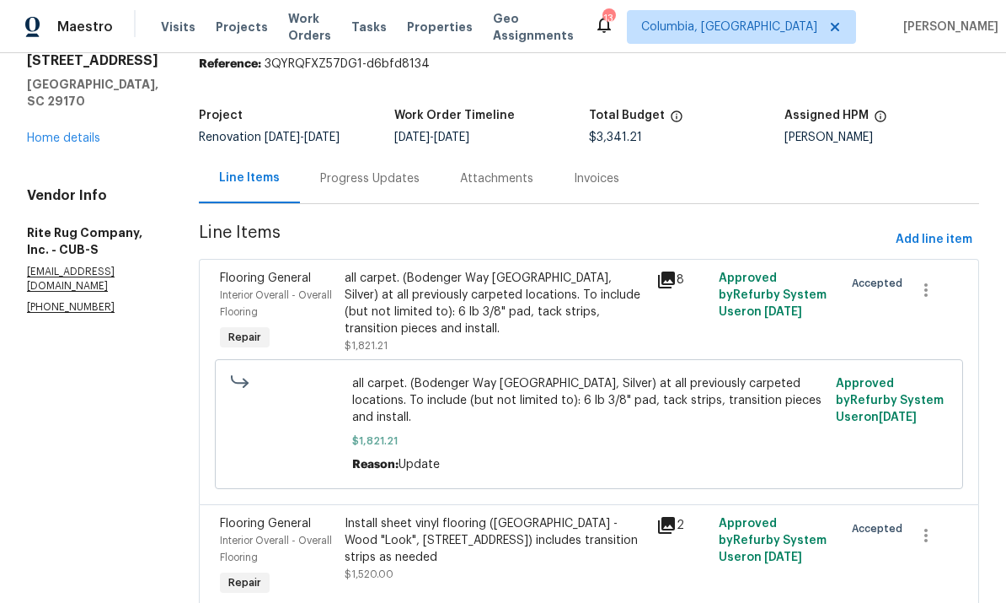
scroll to position [64, 0]
click at [448, 516] on div "Install sheet vinyl flooring (Sugar Valley - Wood "Look", 565 Beacon Hill) incl…" at bounding box center [496, 541] width 302 height 51
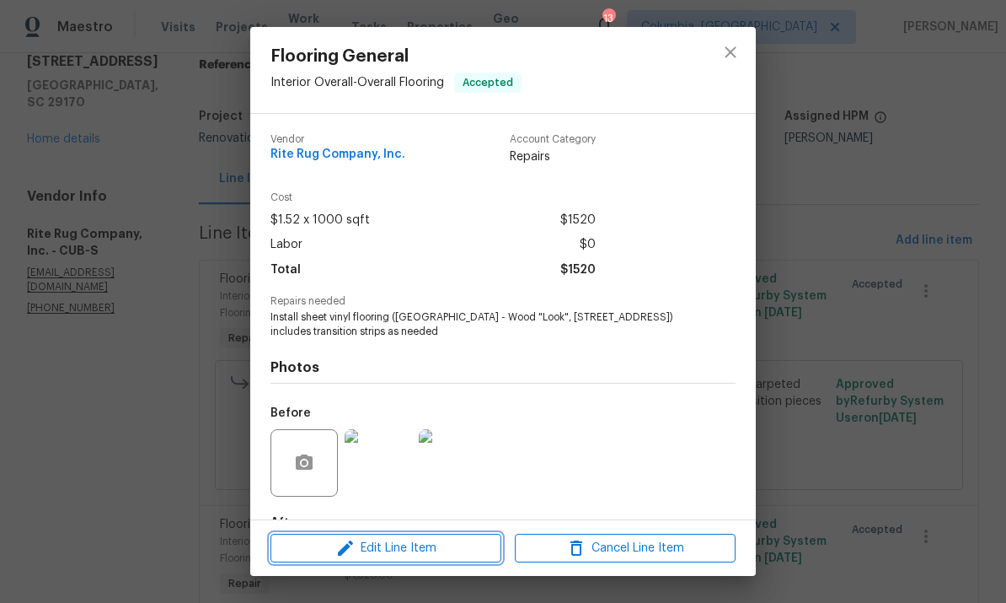
click at [411, 540] on span "Edit Line Item" at bounding box center [386, 548] width 221 height 21
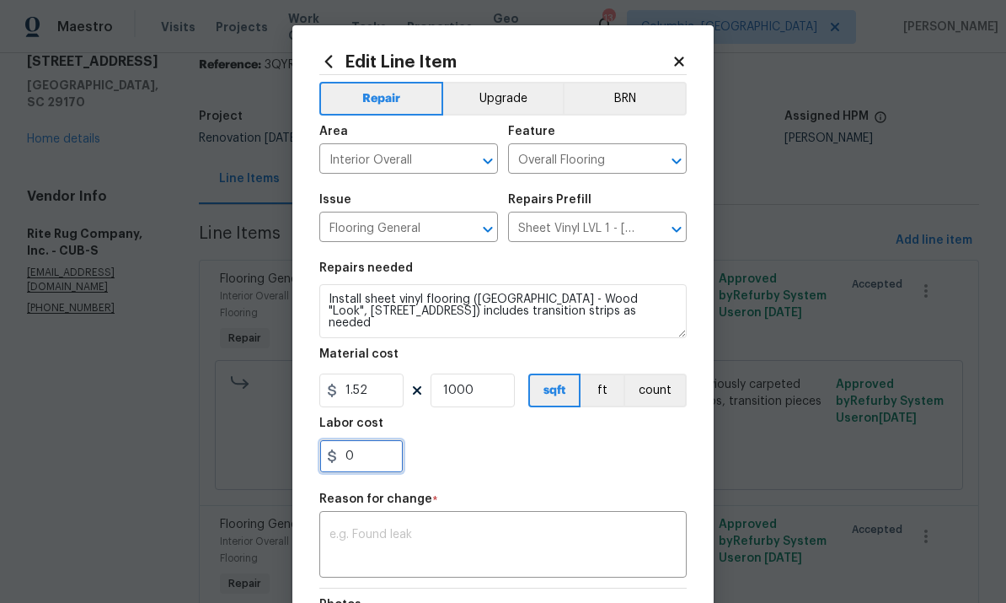
click at [378, 453] on input "0" at bounding box center [361, 456] width 84 height 34
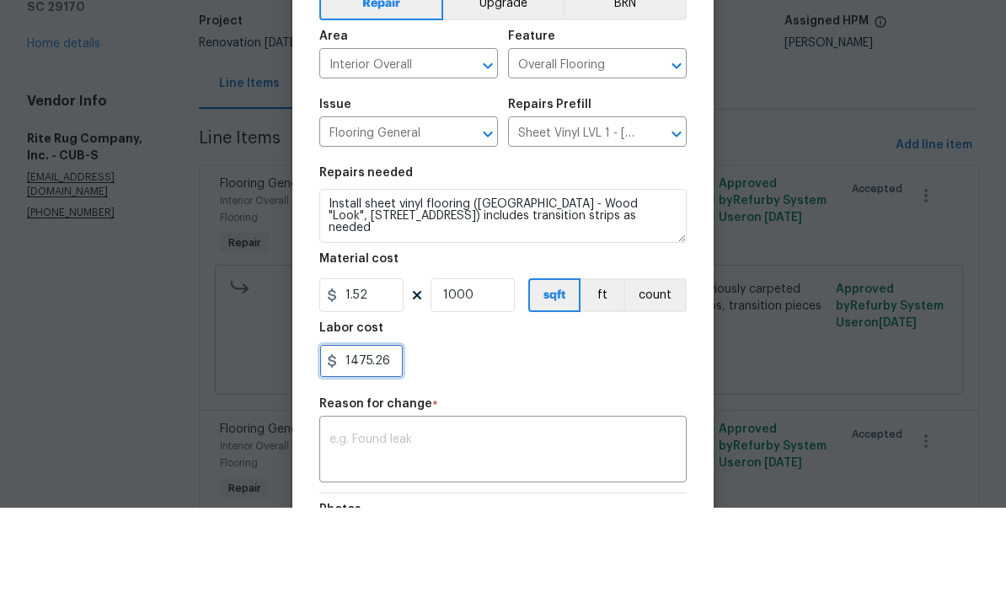
type input "1475.26"
click at [384, 373] on input "1.52" at bounding box center [361, 390] width 84 height 34
type input "0"
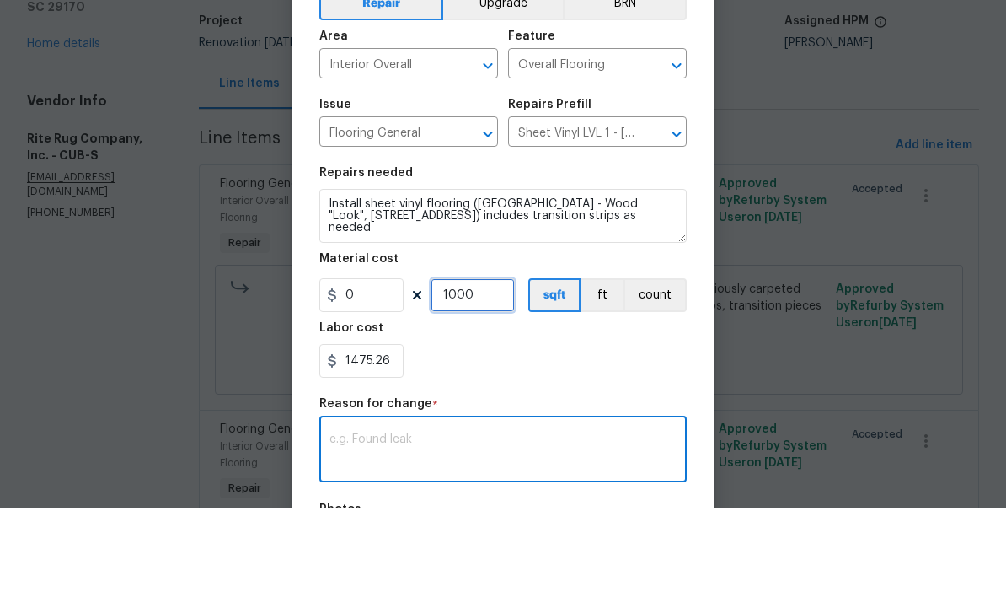
click at [468, 373] on input "1000" at bounding box center [473, 390] width 84 height 34
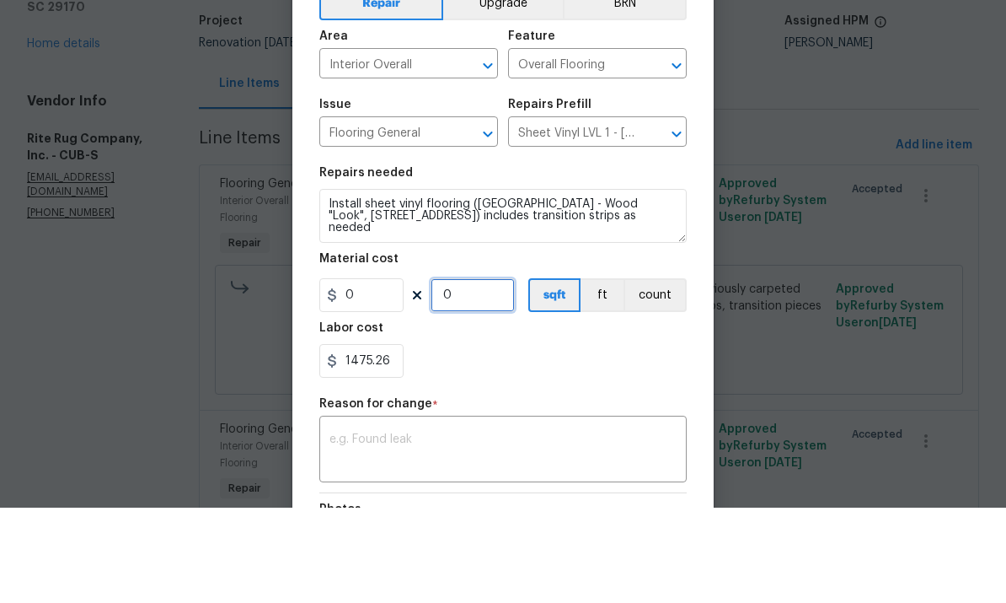
type input "0"
click at [505, 529] on textarea at bounding box center [503, 546] width 347 height 35
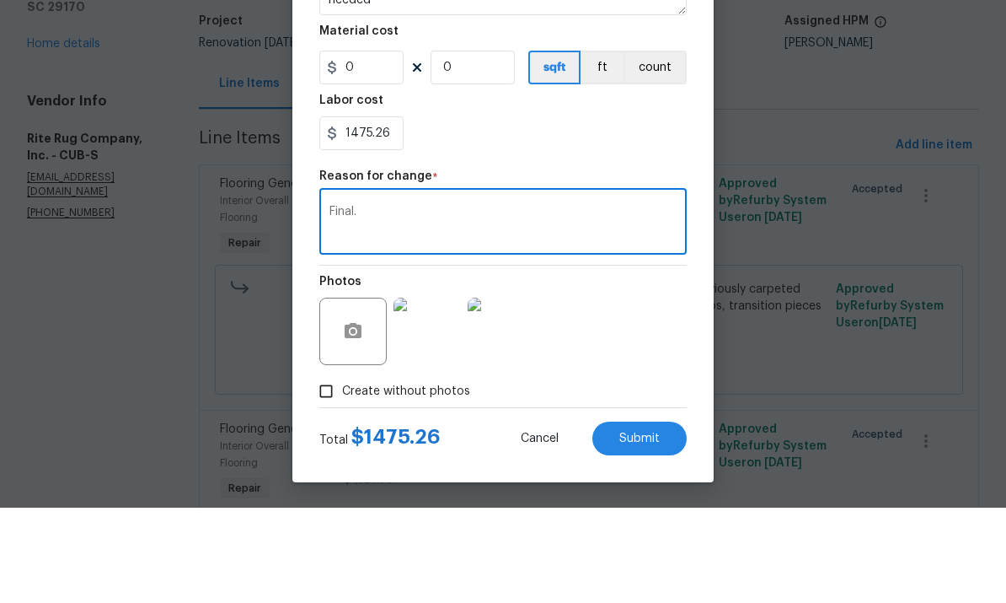
scroll to position [231, 0]
type textarea "Final."
click at [639, 528] on span "Submit" at bounding box center [640, 534] width 40 height 13
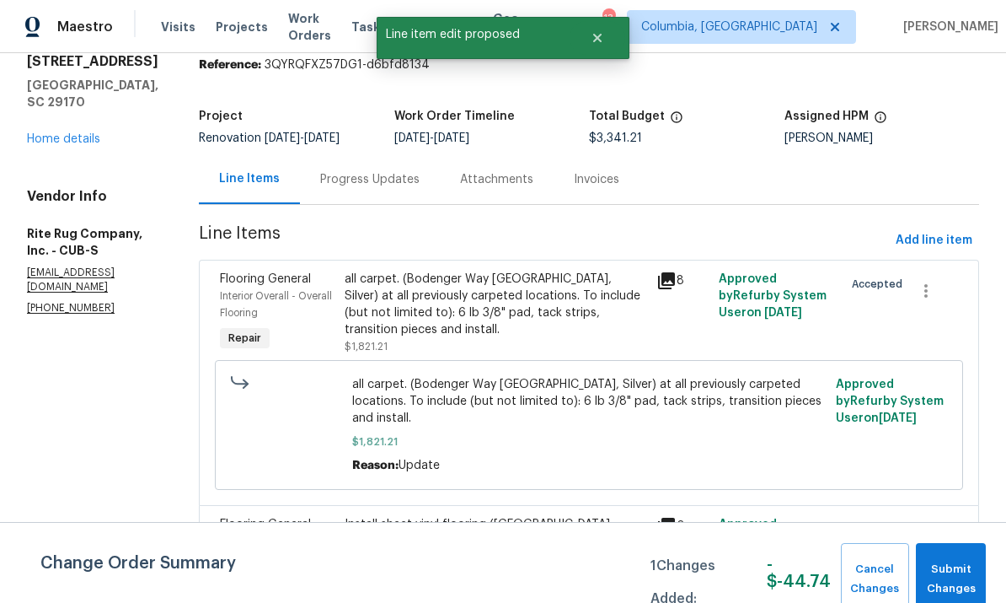
scroll to position [0, 0]
click at [950, 580] on span "Submit Changes" at bounding box center [951, 579] width 53 height 39
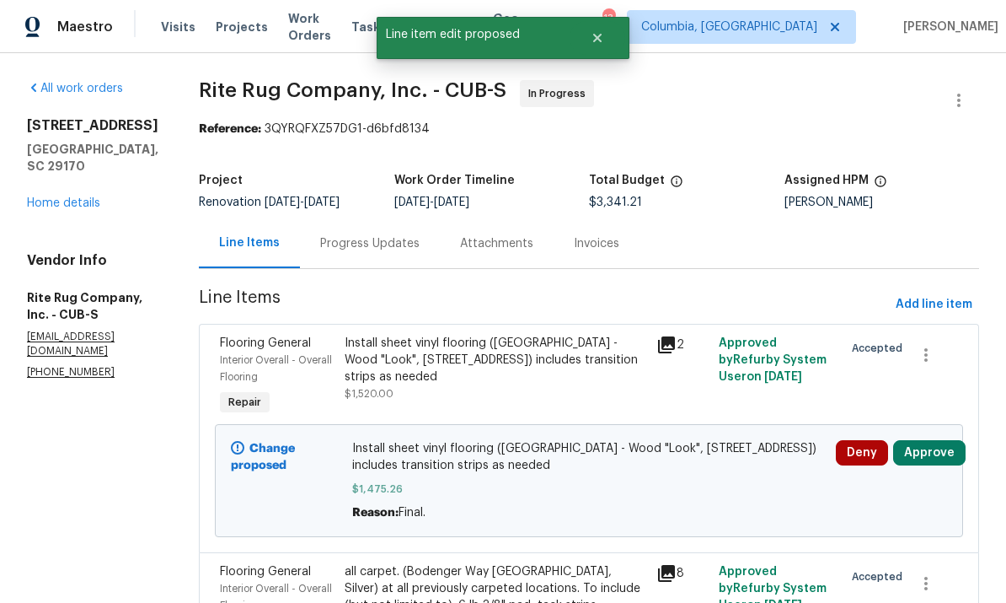
click at [78, 223] on div "All work orders 179 Cherry Grove Dr West Columbia, SC 29170 Home details Vendor…" at bounding box center [92, 229] width 131 height 299
click at [66, 201] on link "Home details" at bounding box center [63, 203] width 73 height 12
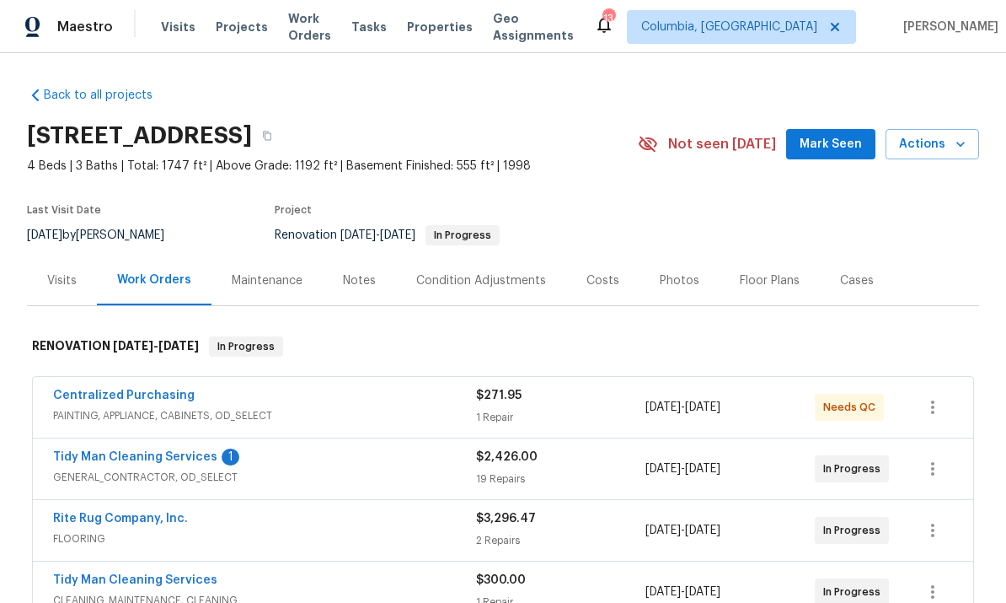
click at [374, 276] on div "Notes" at bounding box center [359, 280] width 73 height 50
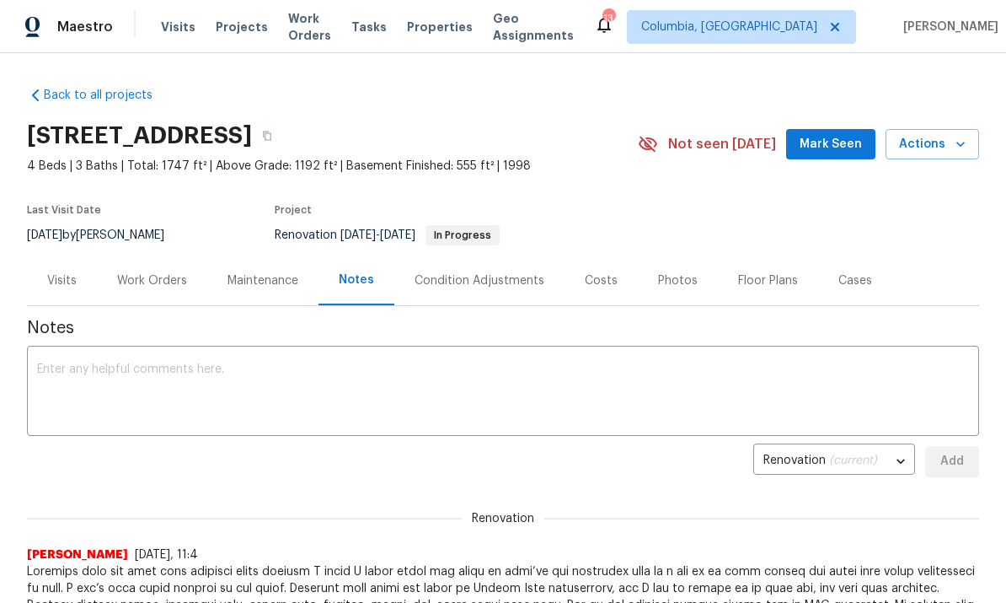
click at [211, 393] on textarea at bounding box center [503, 392] width 932 height 59
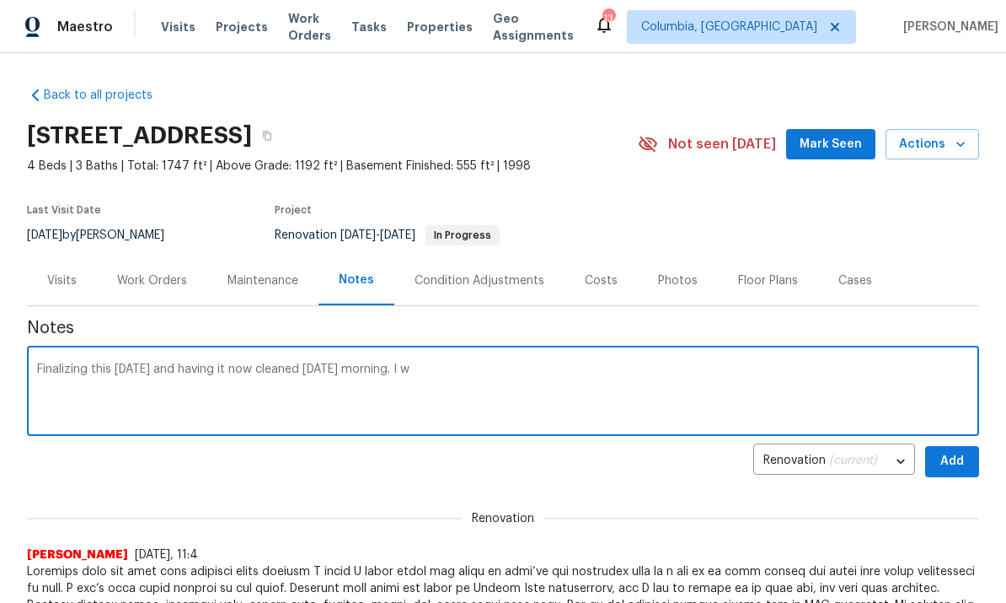
type textarea "Finalizing this today and having it now cleaned tomorrow morning. I w"
click at [964, 456] on span "Add" at bounding box center [952, 461] width 27 height 21
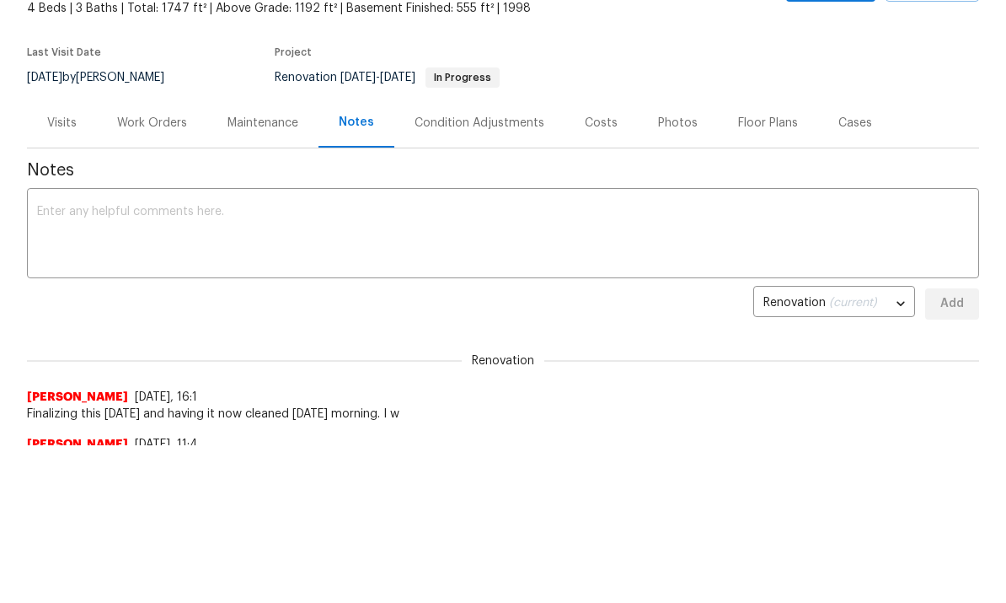
scroll to position [176, 0]
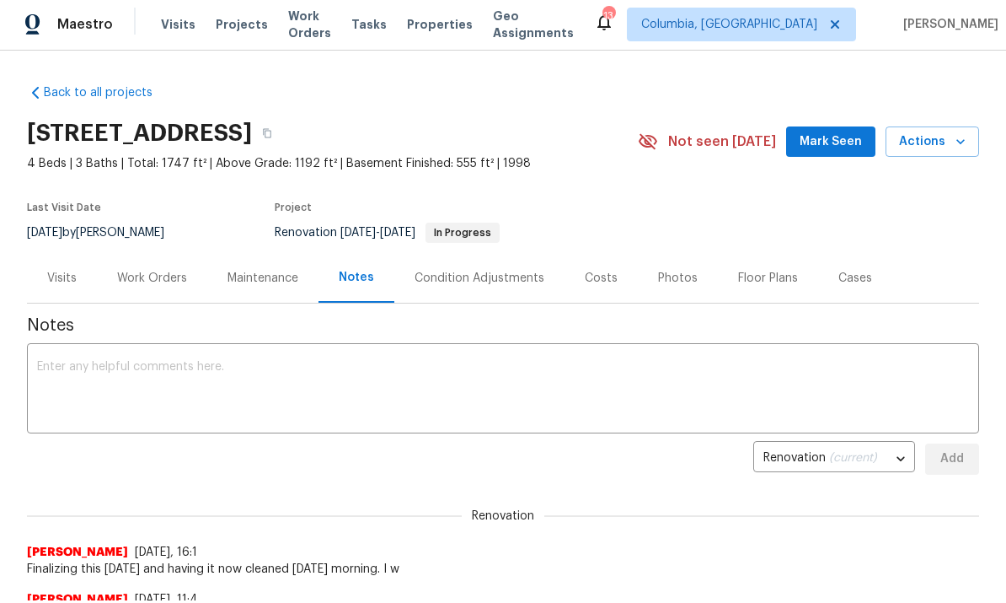
click at [165, 286] on div "Work Orders" at bounding box center [152, 279] width 70 height 17
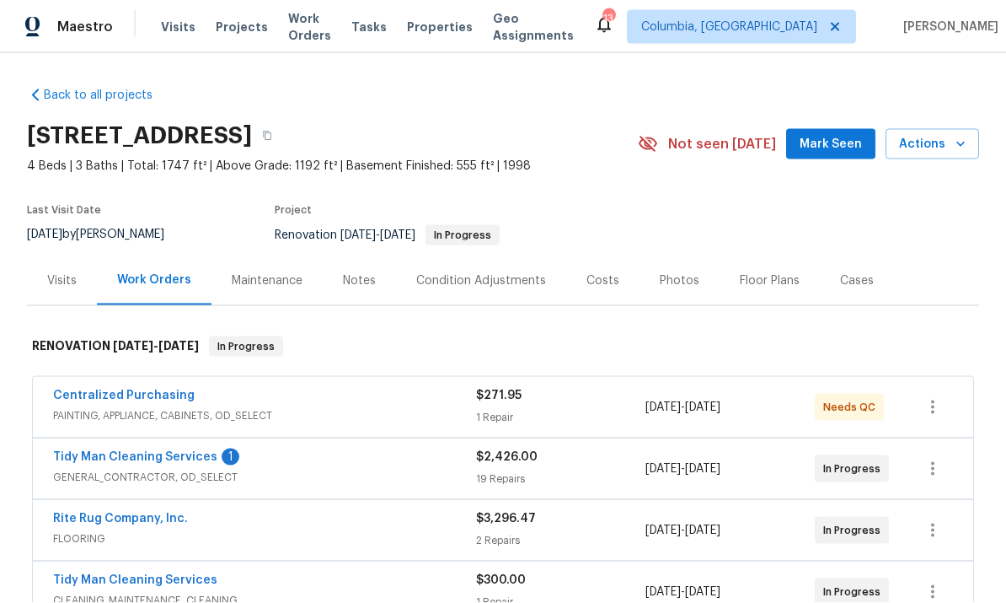
scroll to position [3, 0]
click at [151, 451] on link "Tidy Man Cleaning Services" at bounding box center [135, 457] width 164 height 12
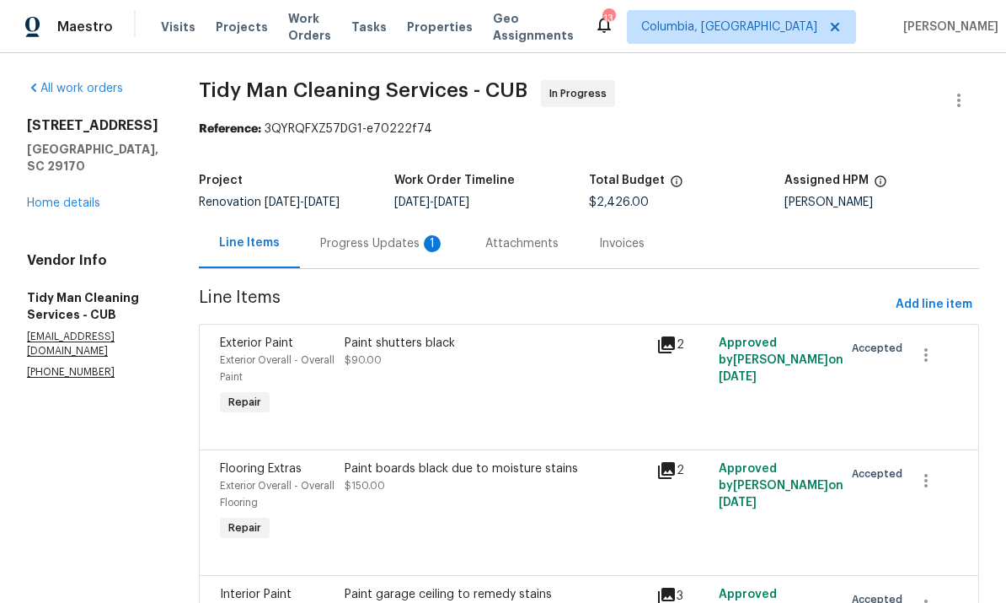
click at [378, 246] on div "Progress Updates 1" at bounding box center [382, 243] width 125 height 17
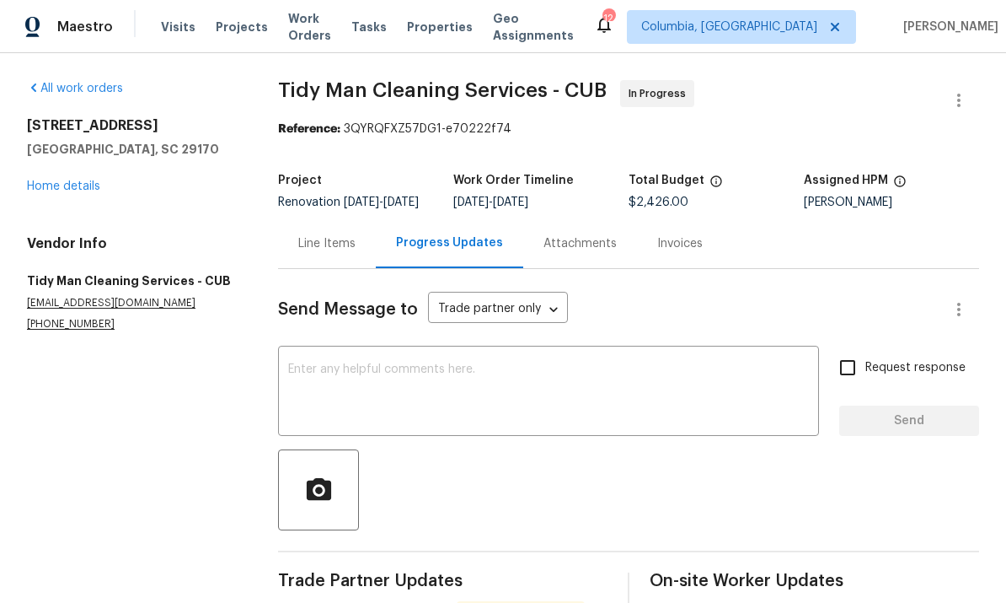
click at [69, 181] on link "Home details" at bounding box center [63, 186] width 73 height 12
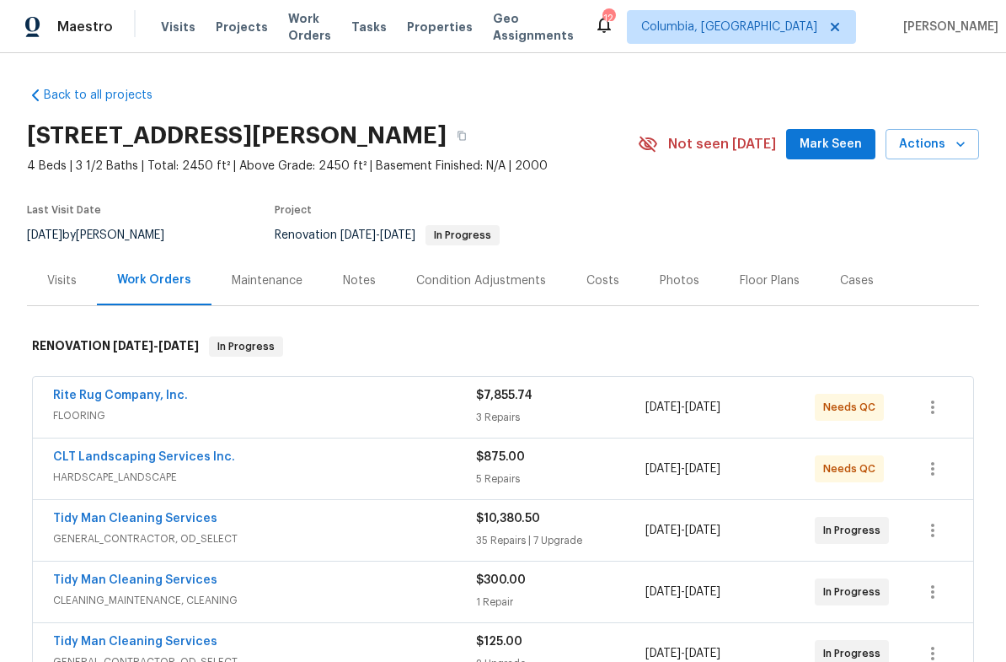
click at [373, 280] on div "Notes" at bounding box center [359, 280] width 73 height 50
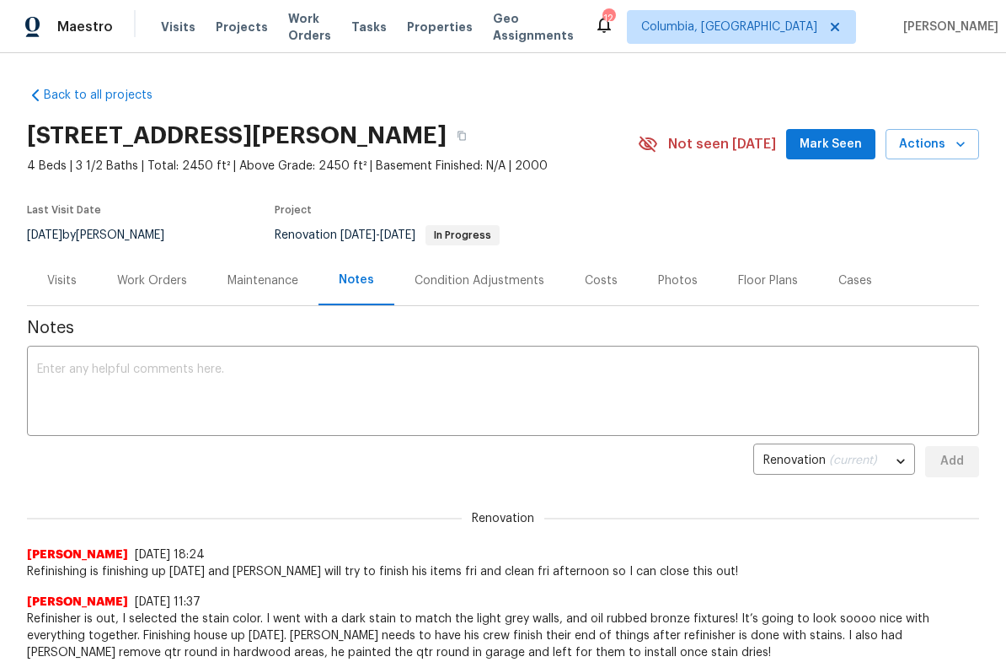
click at [280, 391] on textarea at bounding box center [503, 392] width 932 height 59
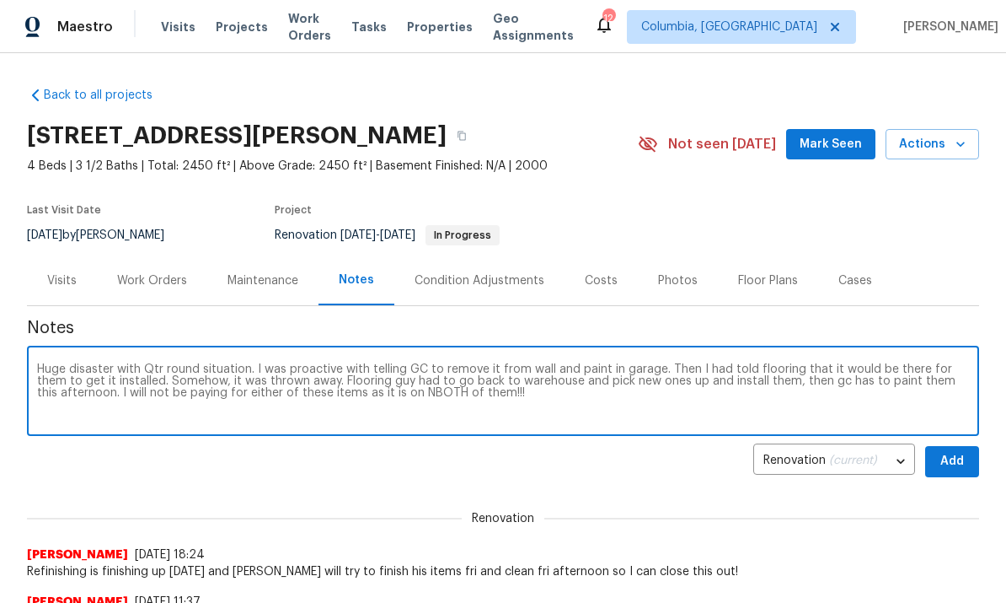
click at [406, 391] on textarea "Huge disaster with Qtr round situation. I was proactive with telling GC to remo…" at bounding box center [503, 392] width 932 height 59
click at [533, 405] on textarea "Huge disaster with Qtr round situation. I was proactive with telling GC to remo…" at bounding box center [503, 392] width 932 height 59
type textarea "Huge disaster with Qtr round situation. I was proactive with telling GC to remo…"
click at [942, 461] on span "Add" at bounding box center [952, 461] width 27 height 21
